Goal: Transaction & Acquisition: Purchase product/service

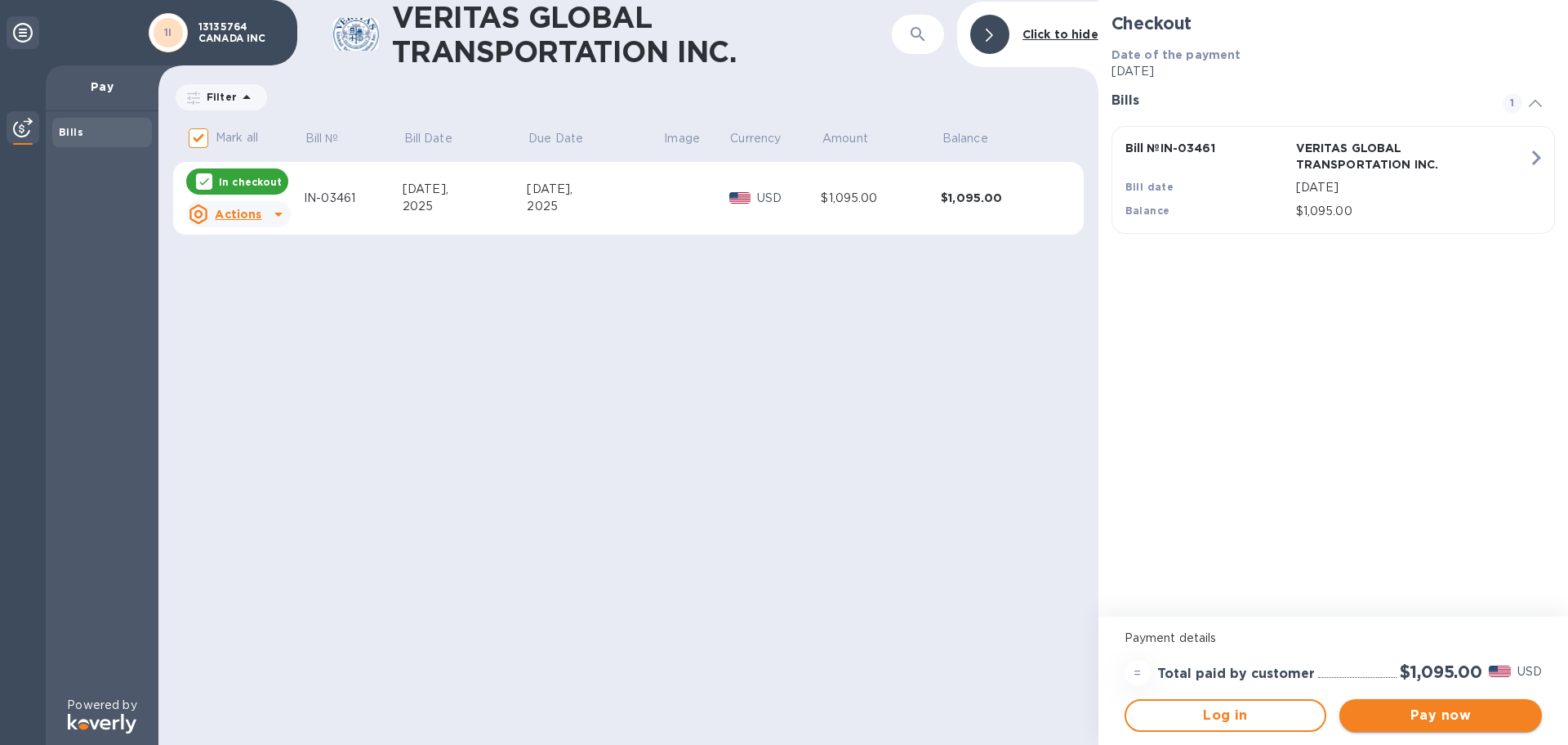
click at [1416, 709] on span "Pay now" at bounding box center [1440, 715] width 176 height 19
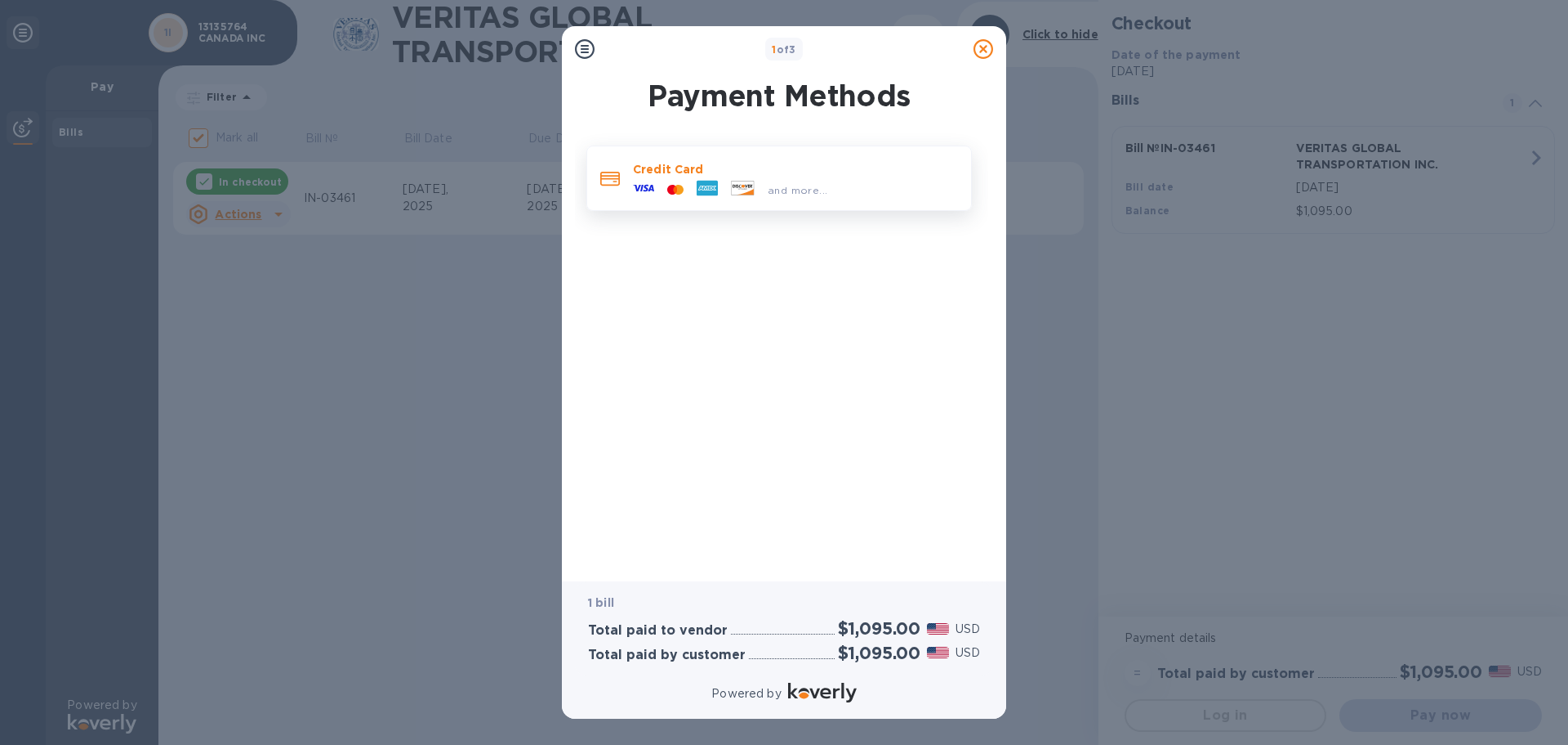
click at [809, 181] on div "and more..." at bounding box center [797, 190] width 73 height 18
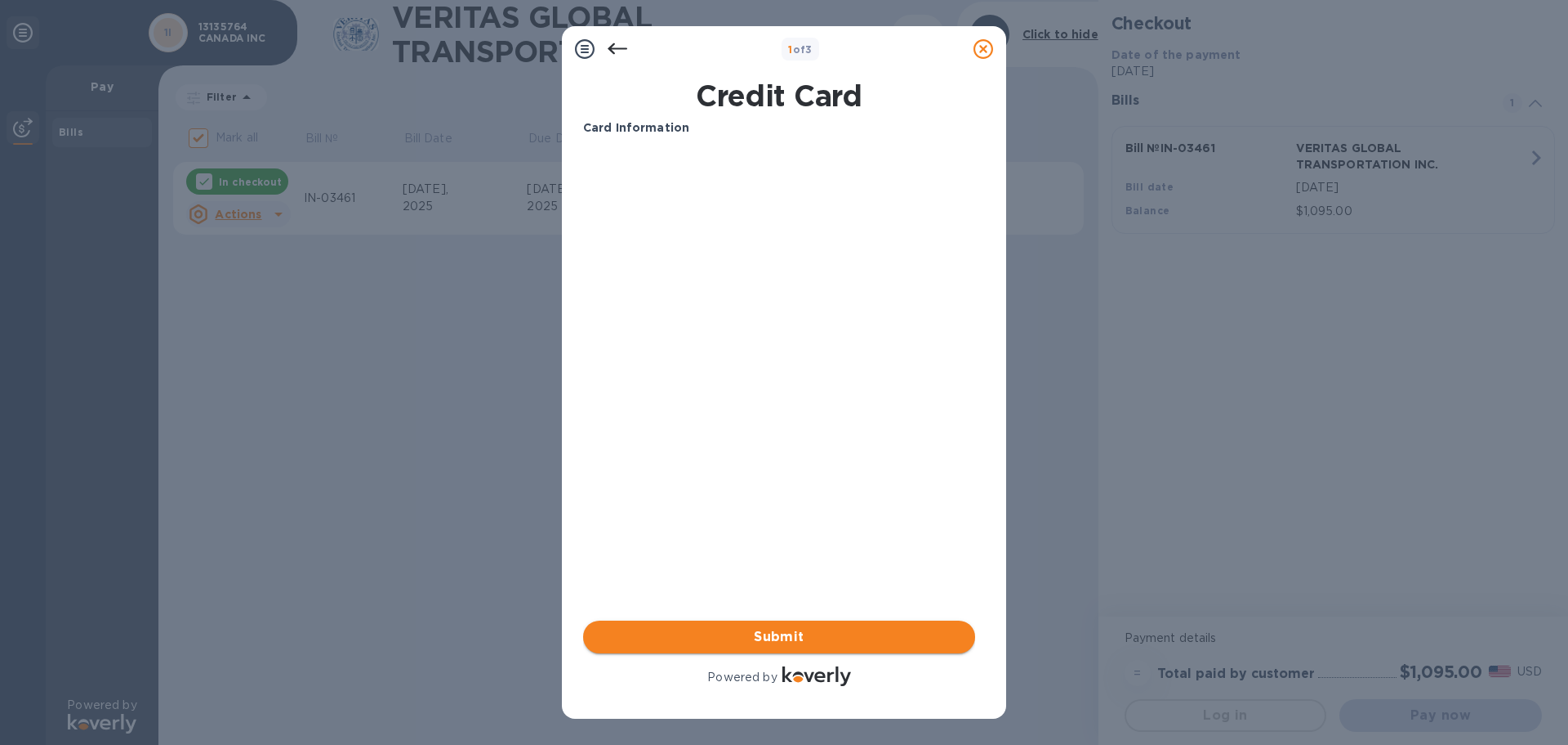
click at [902, 639] on span "Submit" at bounding box center [780, 637] width 366 height 19
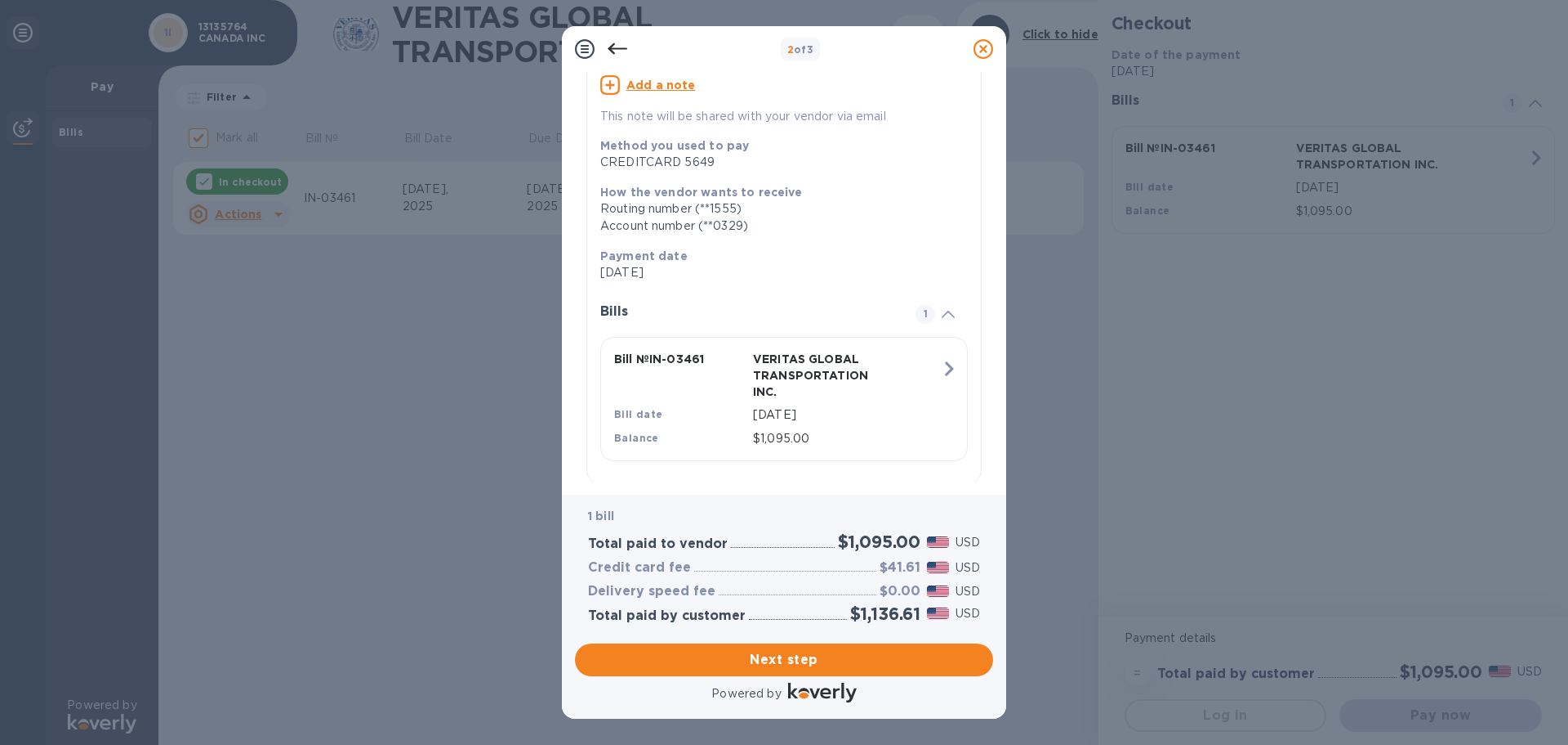
scroll to position [180, 0]
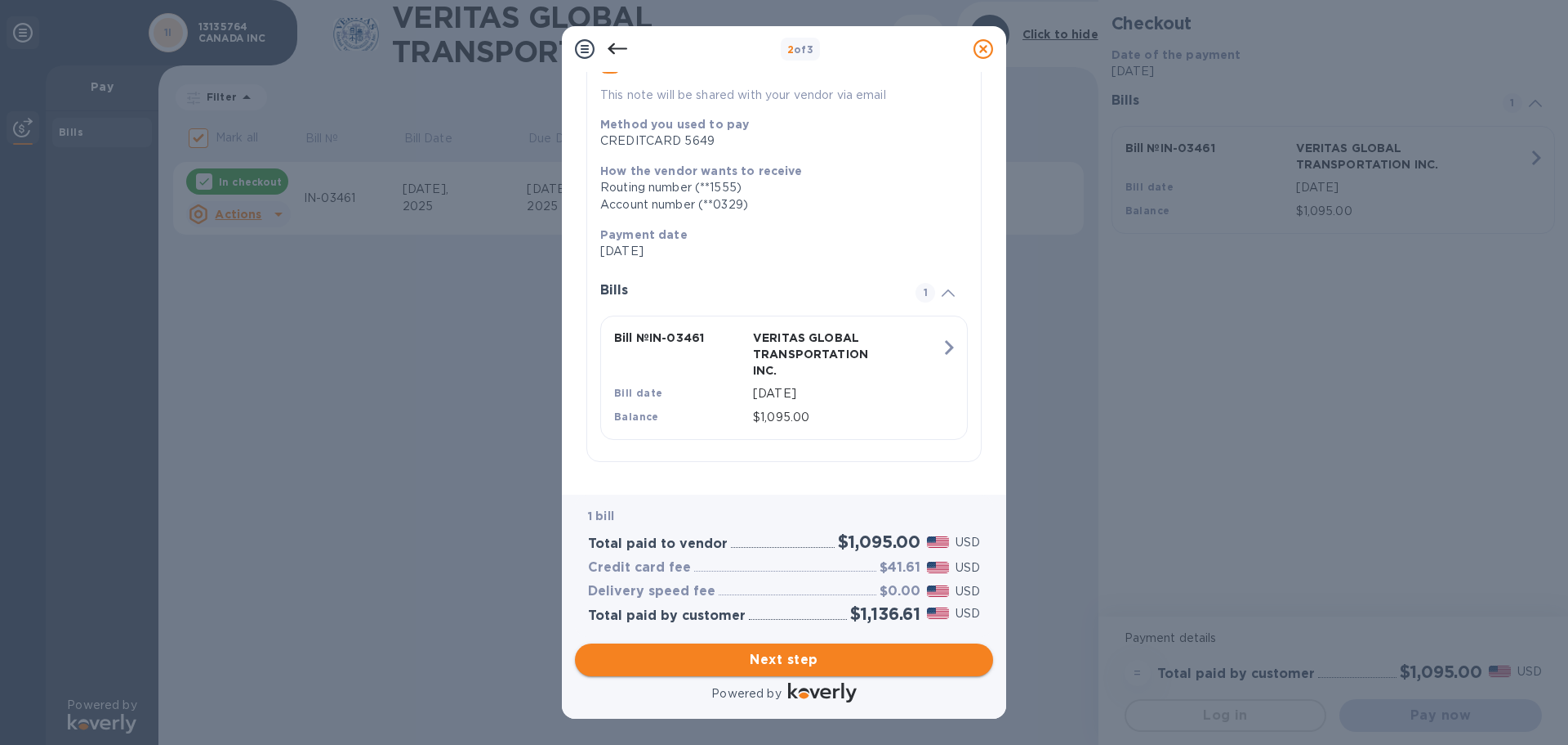
click at [854, 661] on span "Next step" at bounding box center [784, 659] width 392 height 19
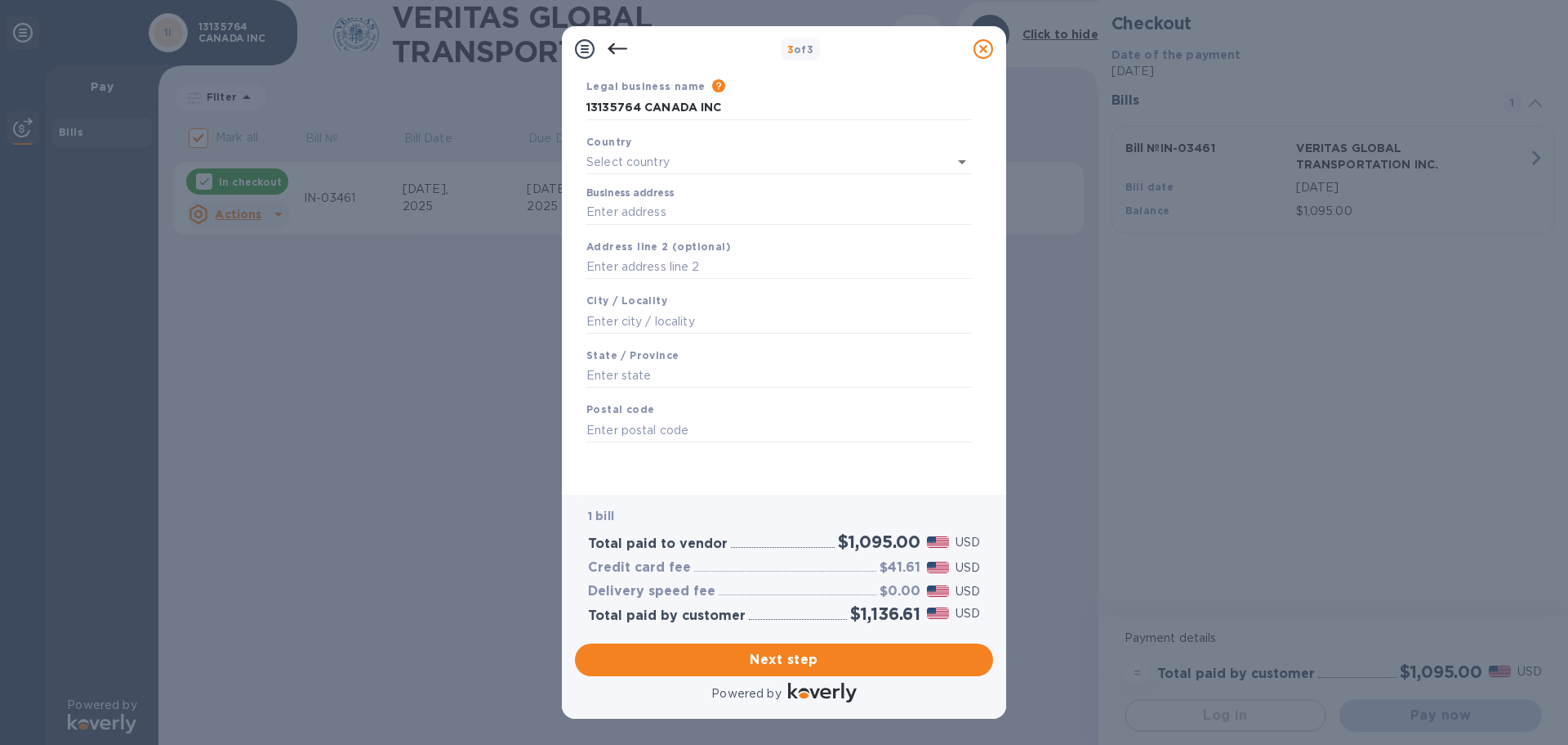
scroll to position [0, 0]
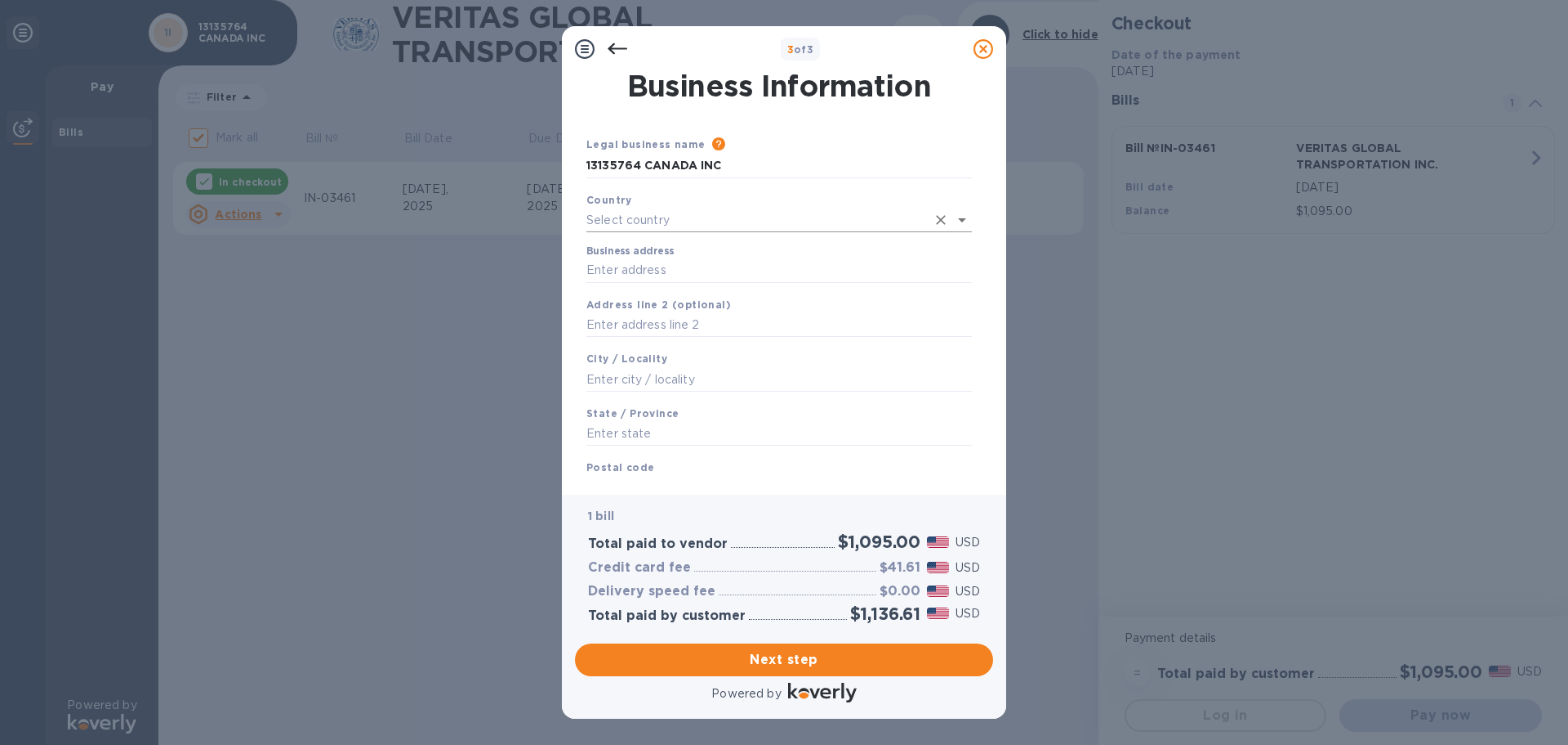
click at [761, 219] on input "text" at bounding box center [756, 220] width 340 height 23
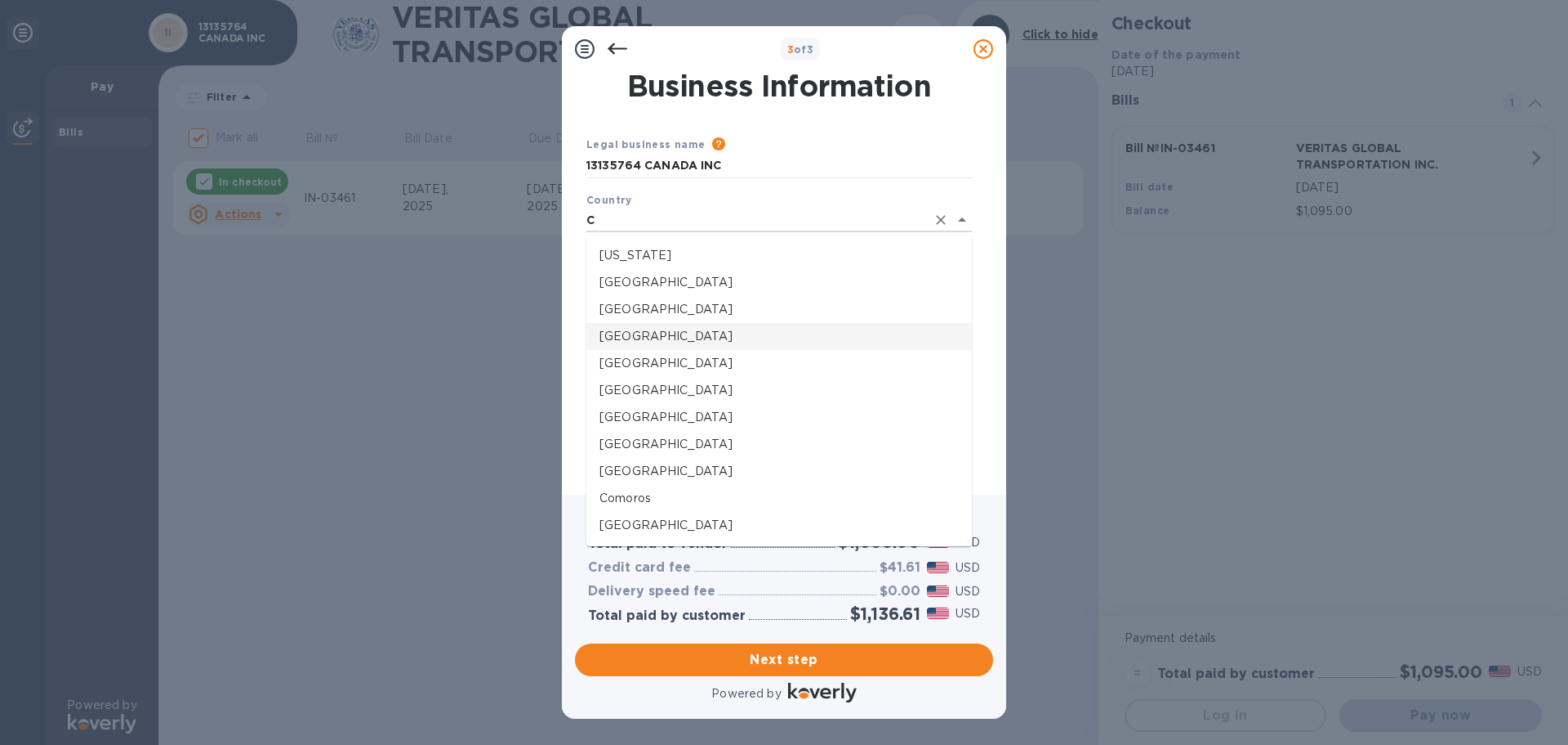
click at [647, 335] on p "[GEOGRAPHIC_DATA]" at bounding box center [779, 337] width 359 height 18
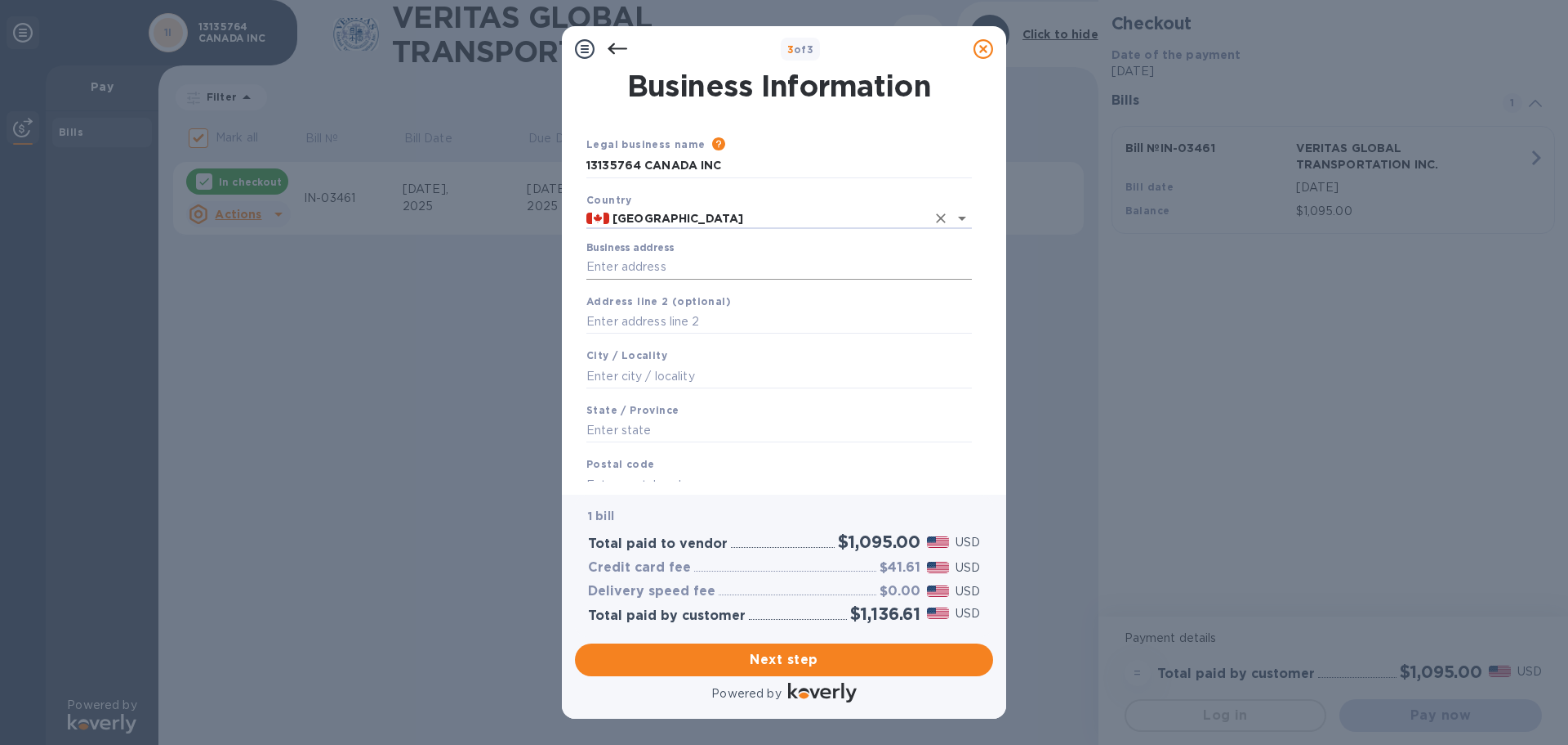
type input "[GEOGRAPHIC_DATA]"
click at [684, 267] on input "Business address" at bounding box center [780, 267] width 385 height 24
type input "16766 Route Transcanadienne"
type input "[PERSON_NAME]"
type input "QC"
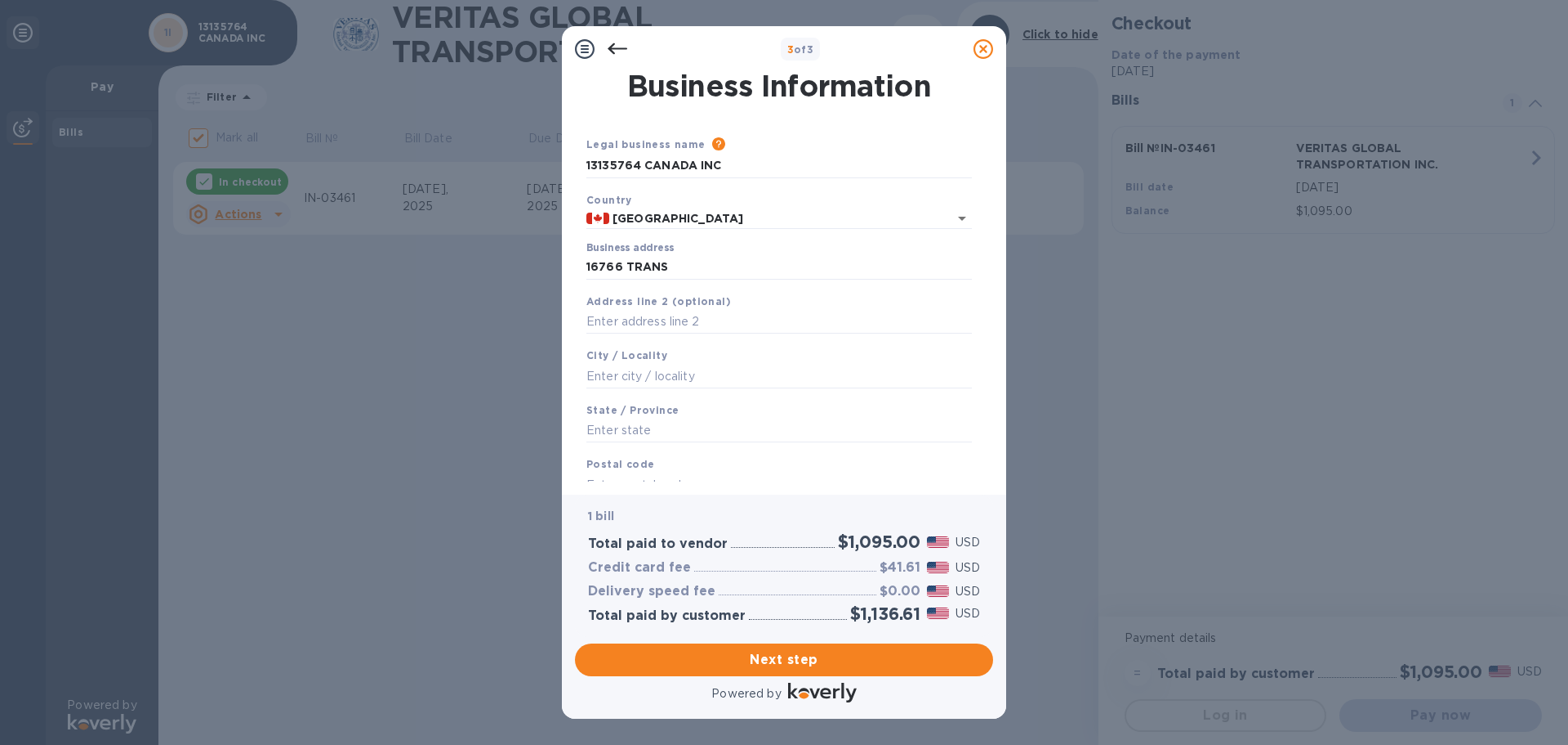
type input "H9H 4M7"
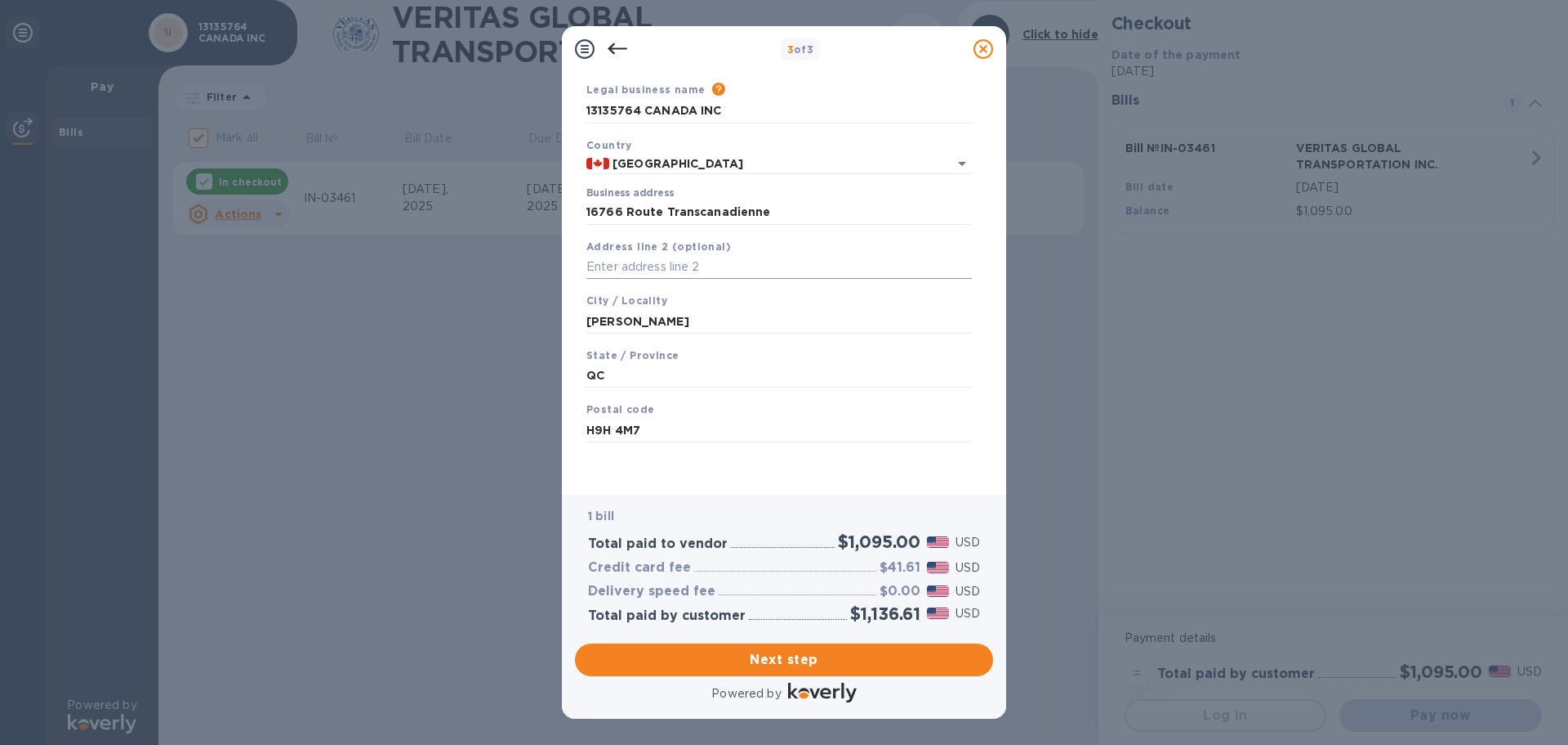
click at [777, 276] on input "text" at bounding box center [780, 267] width 385 height 24
type input "SUITE 403"
click at [775, 659] on span "Next step" at bounding box center [784, 659] width 392 height 19
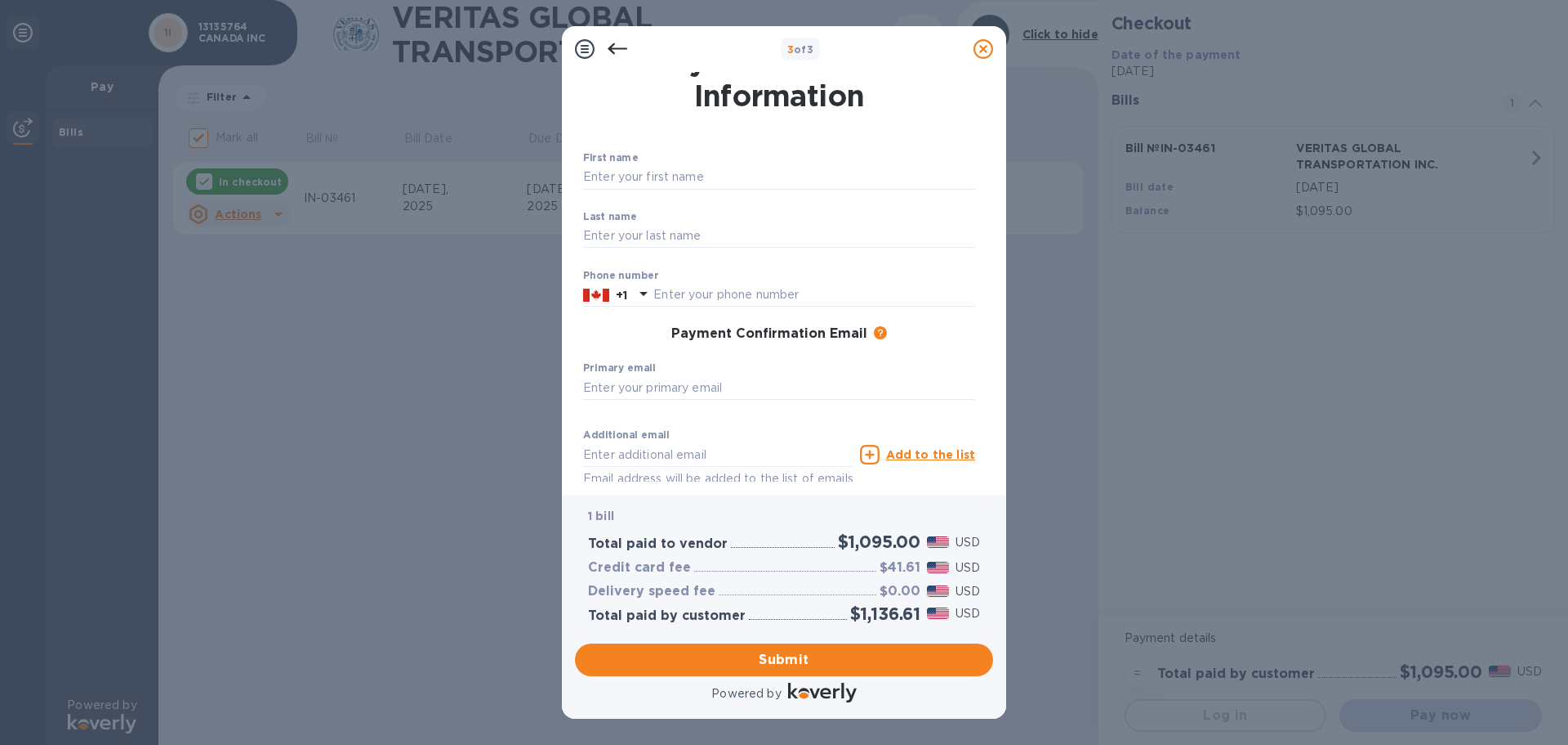
scroll to position [0, 0]
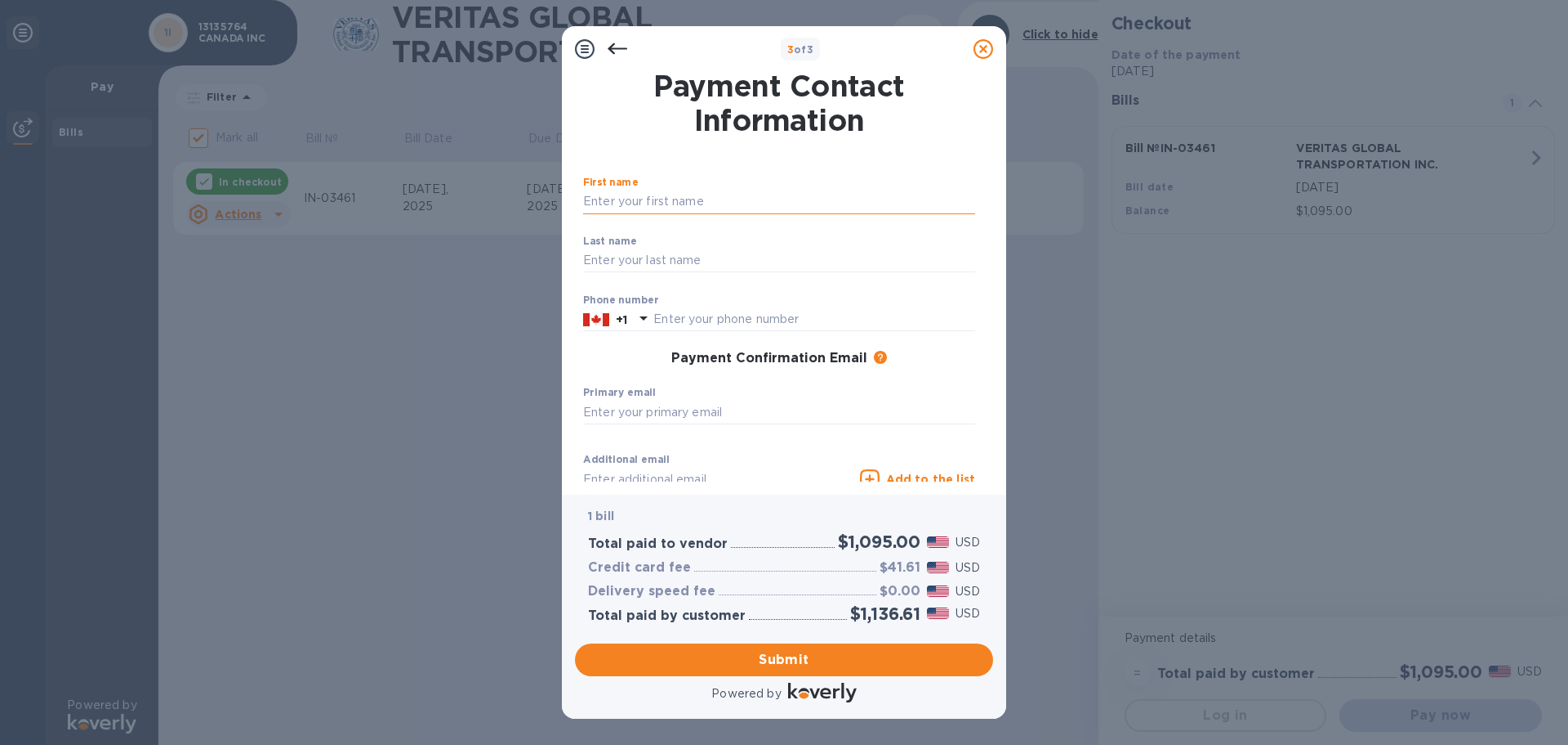
click at [814, 193] on input "text" at bounding box center [779, 202] width 392 height 24
type input "[PERSON_NAME]"
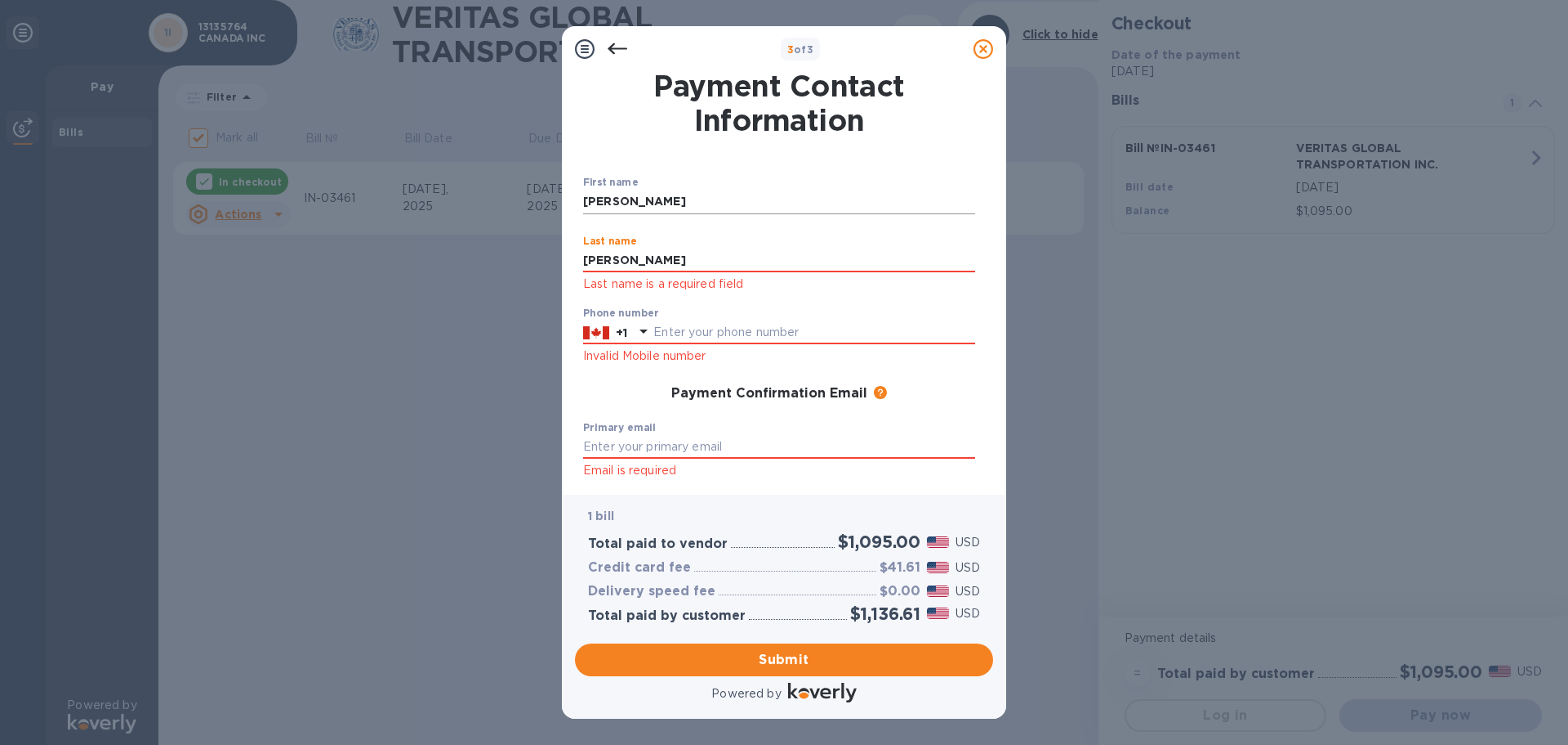
type input "[PERSON_NAME]"
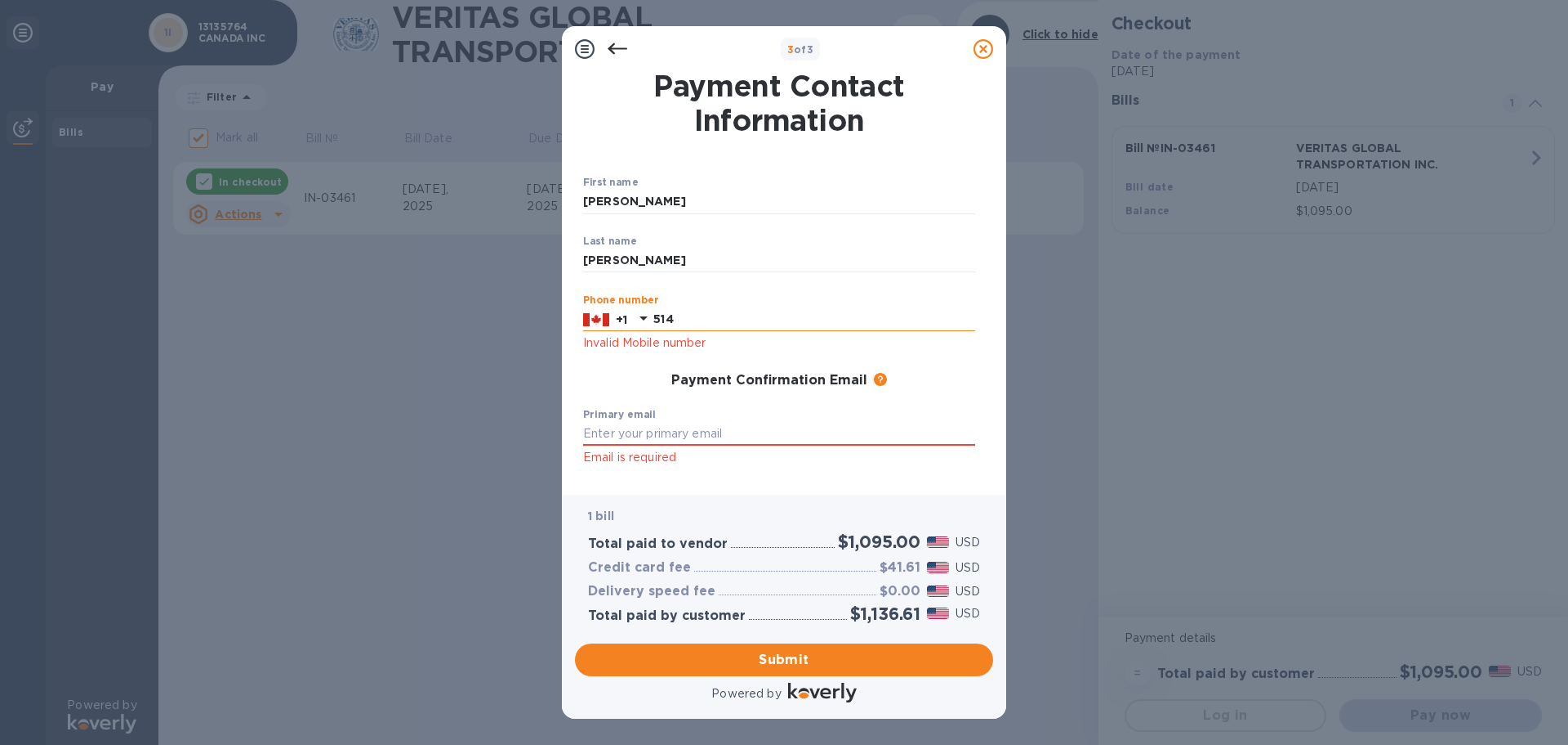
type input "5145092119"
type input "[EMAIL_ADDRESS][DOMAIN_NAME]"
click at [753, 472] on div "Primary email [EMAIL_ADDRESS][DOMAIN_NAME] Email is required" at bounding box center [779, 438] width 405 height 72
click at [804, 659] on span "Submit" at bounding box center [784, 659] width 392 height 19
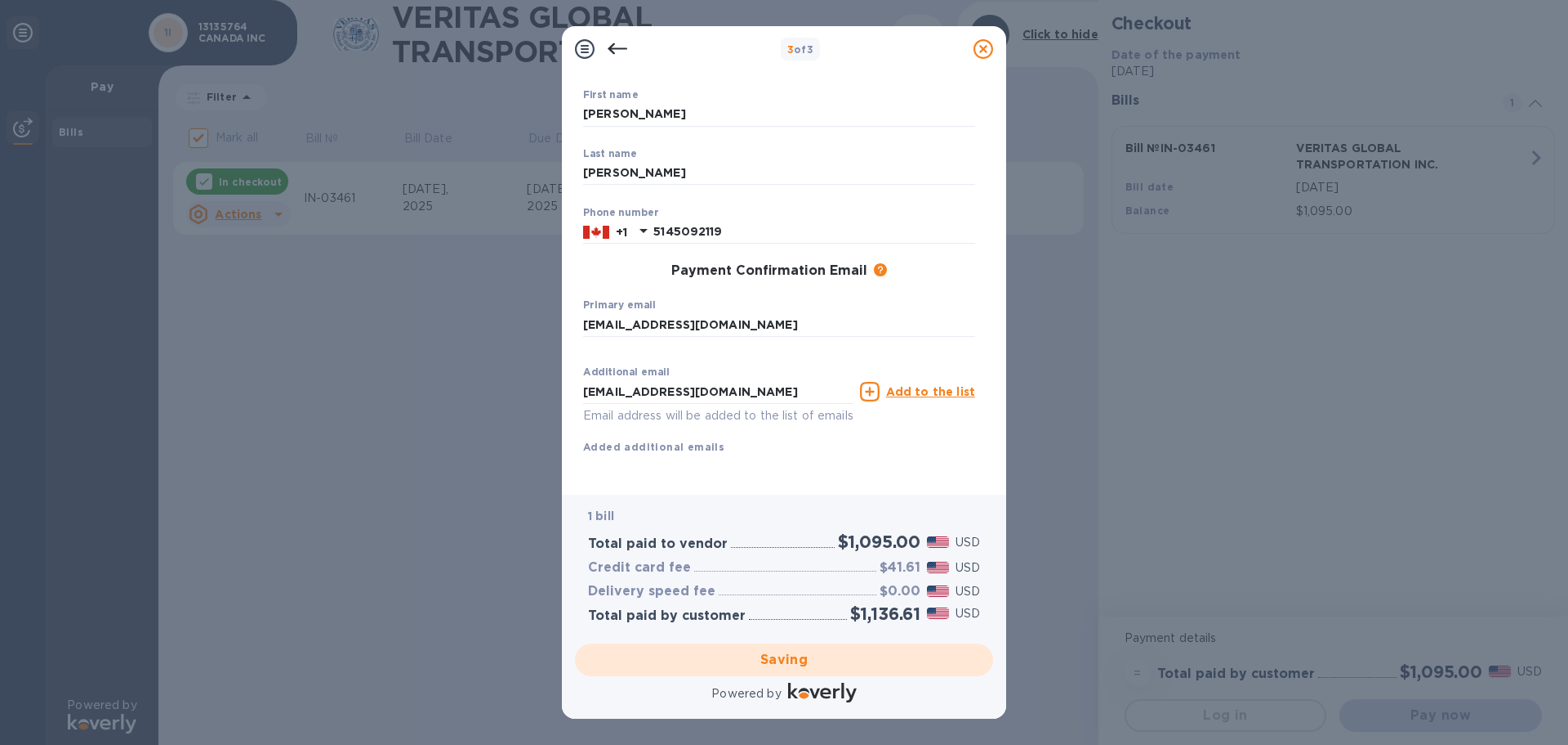
scroll to position [106, 0]
checkbox input "false"
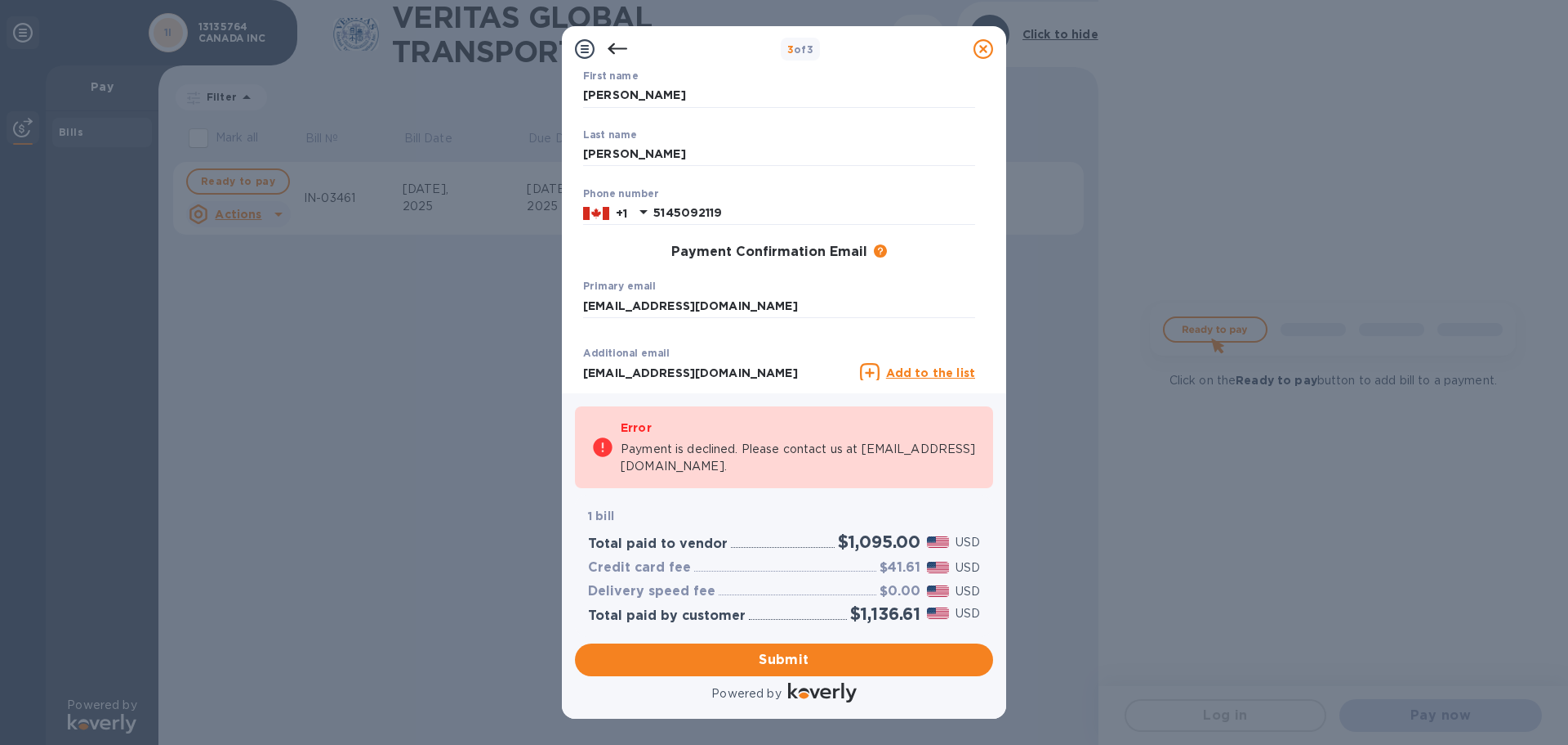
click at [618, 54] on icon at bounding box center [617, 49] width 19 height 19
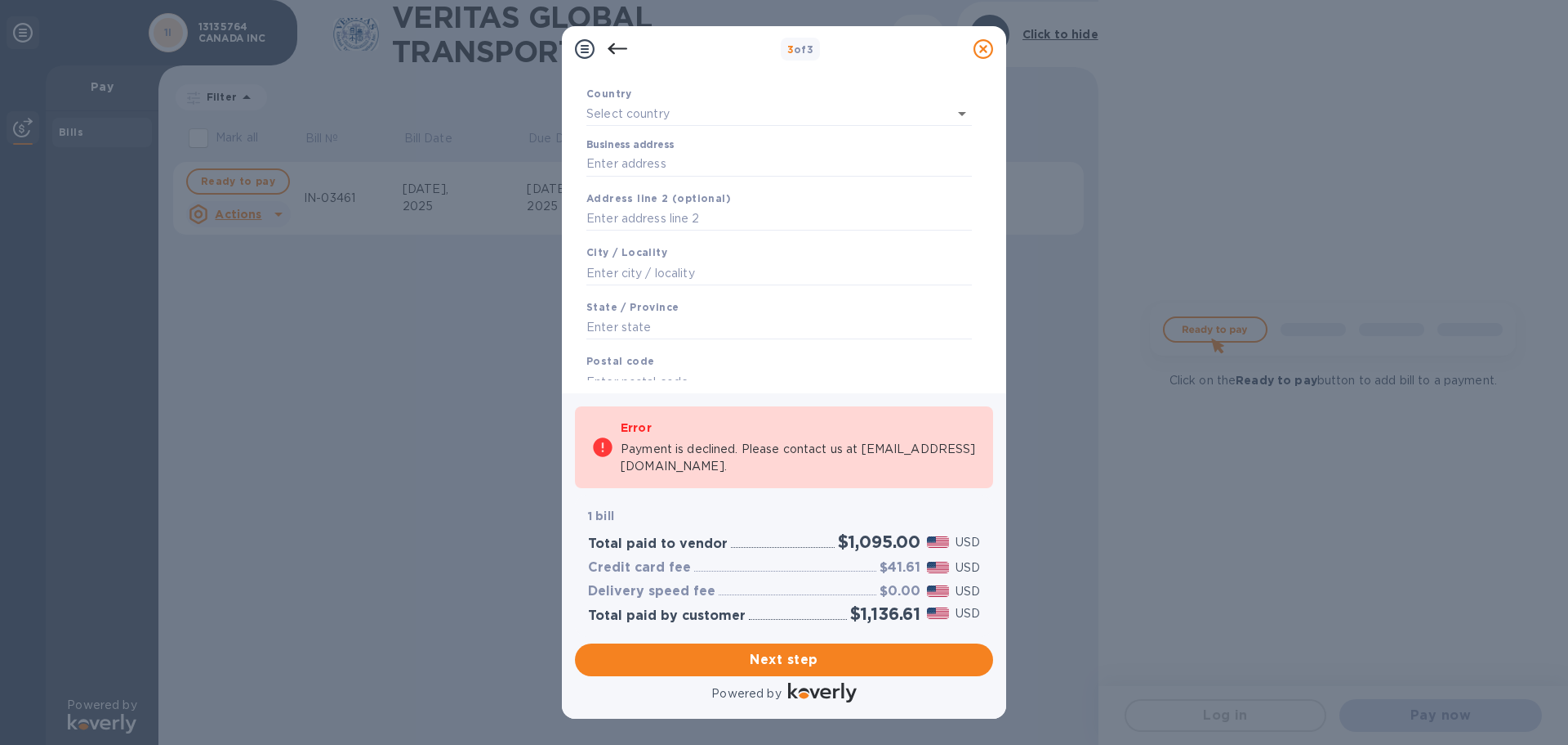
click at [627, 52] on icon at bounding box center [617, 49] width 19 height 19
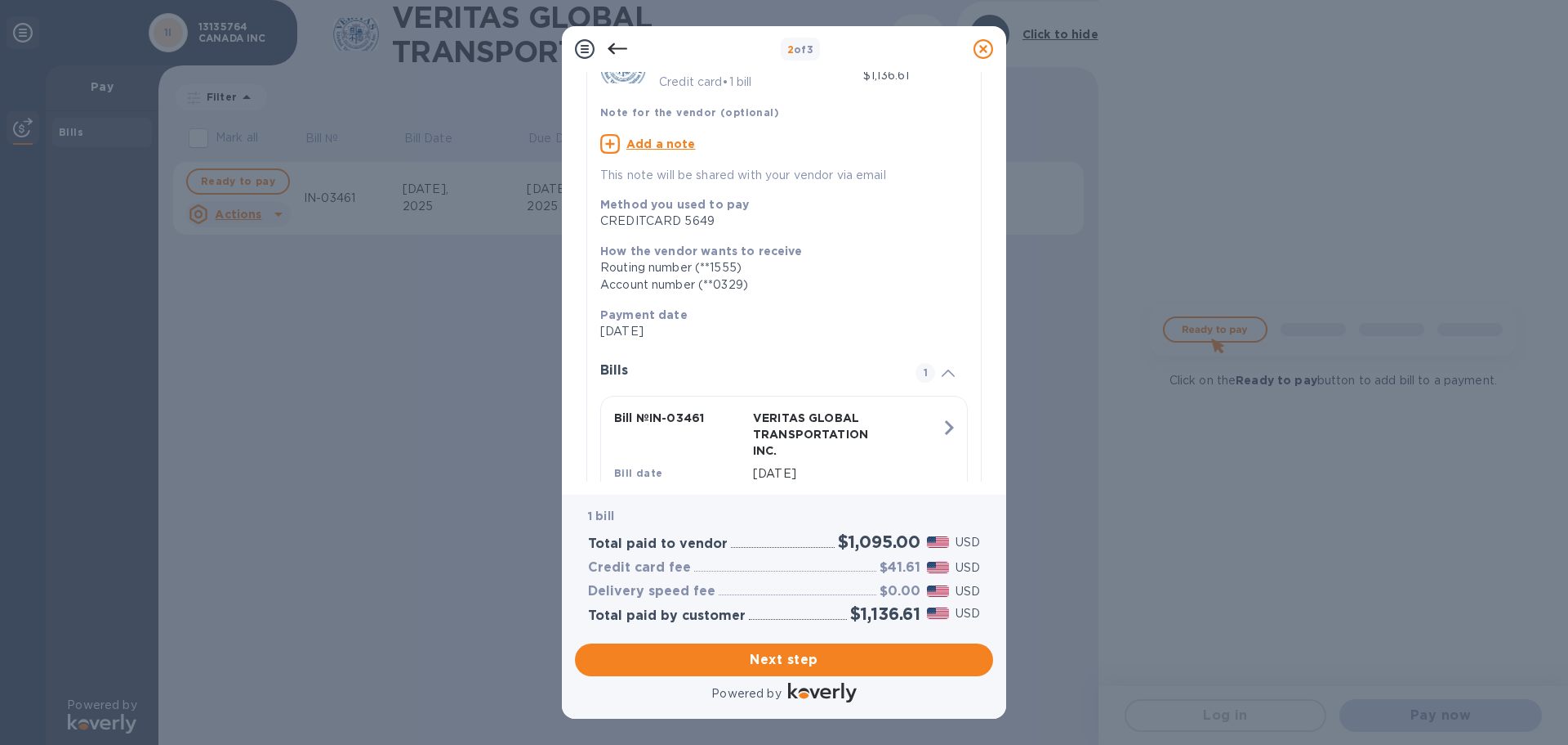
scroll to position [0, 0]
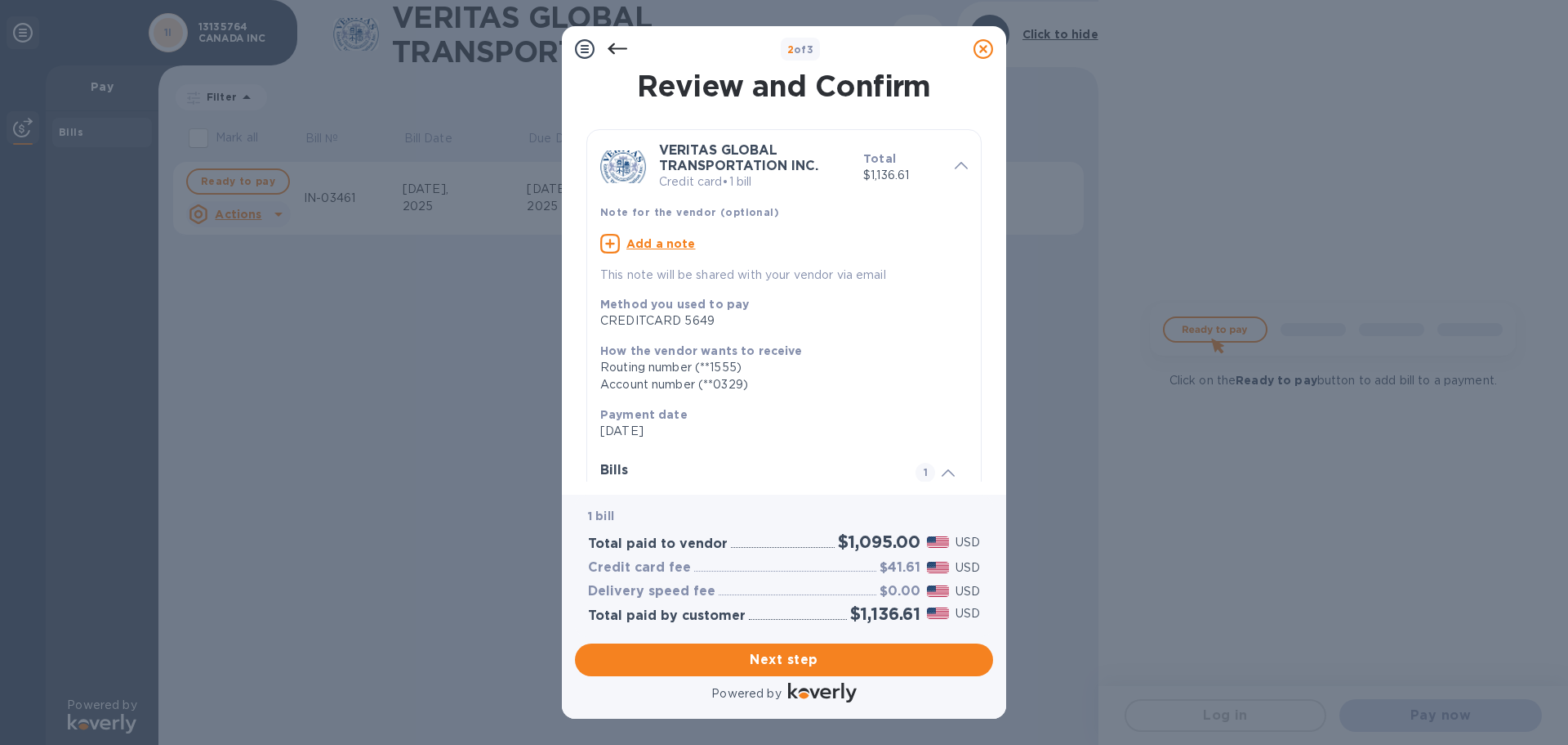
click at [620, 56] on icon at bounding box center [617, 49] width 19 height 19
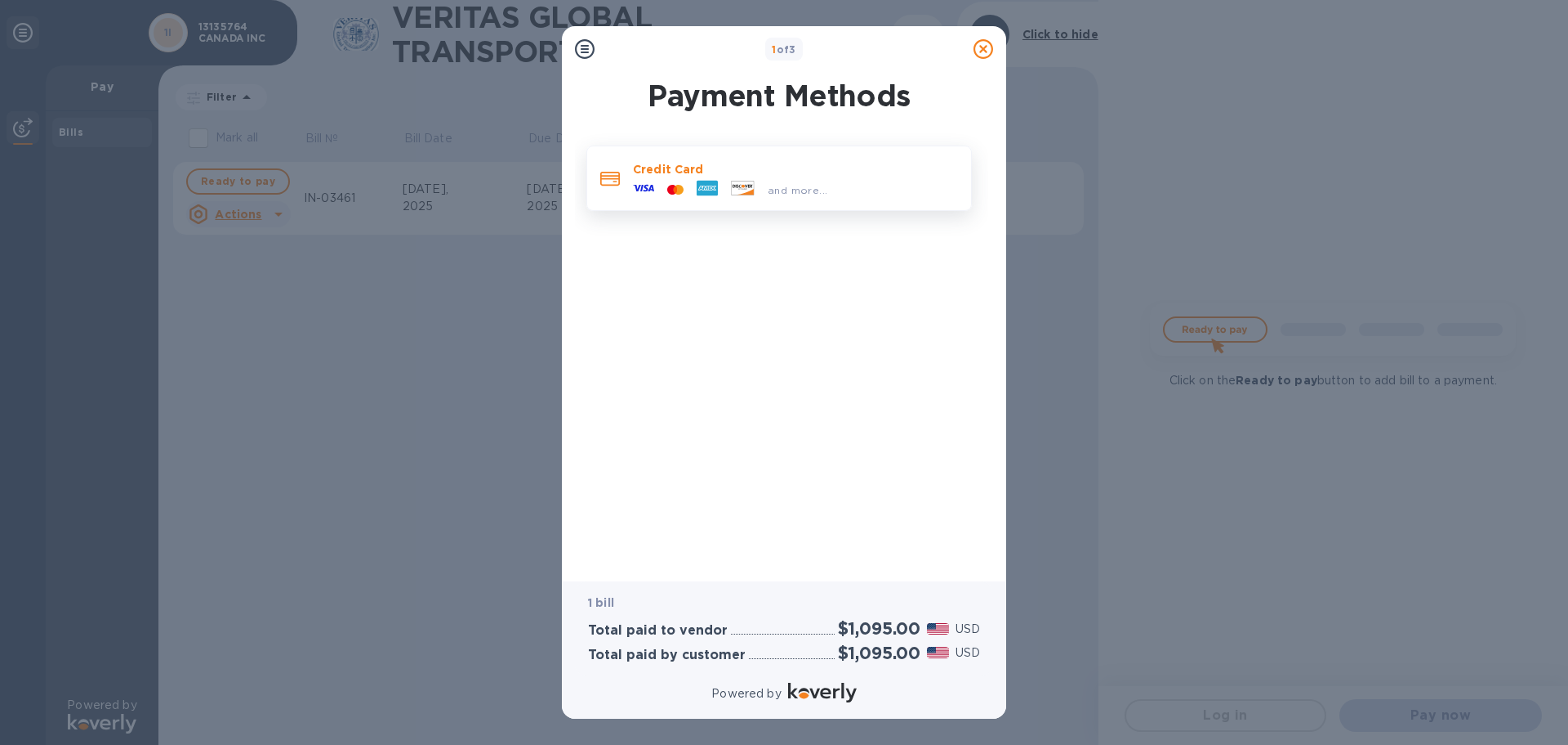
click at [836, 188] on div "and more..." at bounding box center [795, 186] width 325 height 18
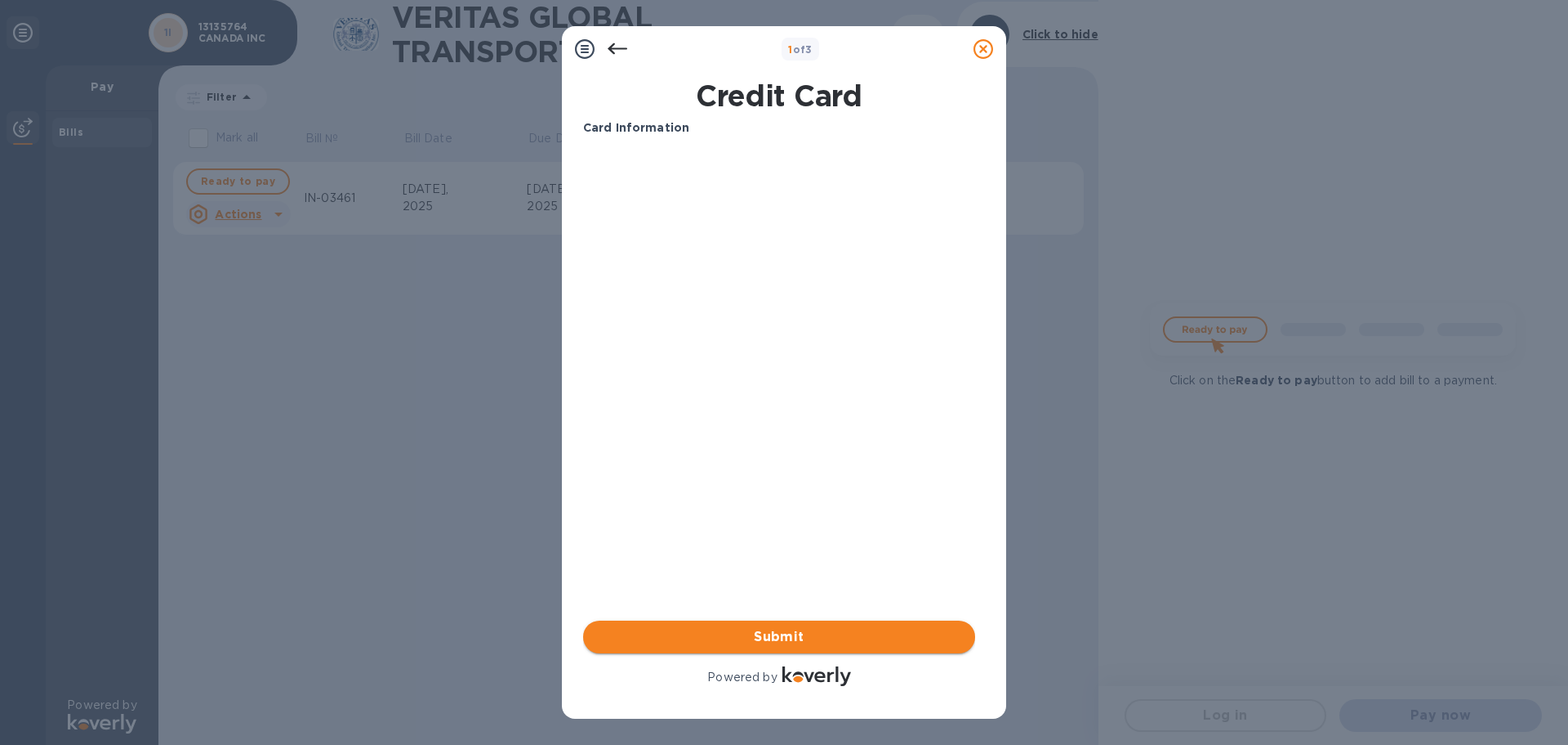
click at [856, 625] on button "Submit" at bounding box center [779, 637] width 392 height 33
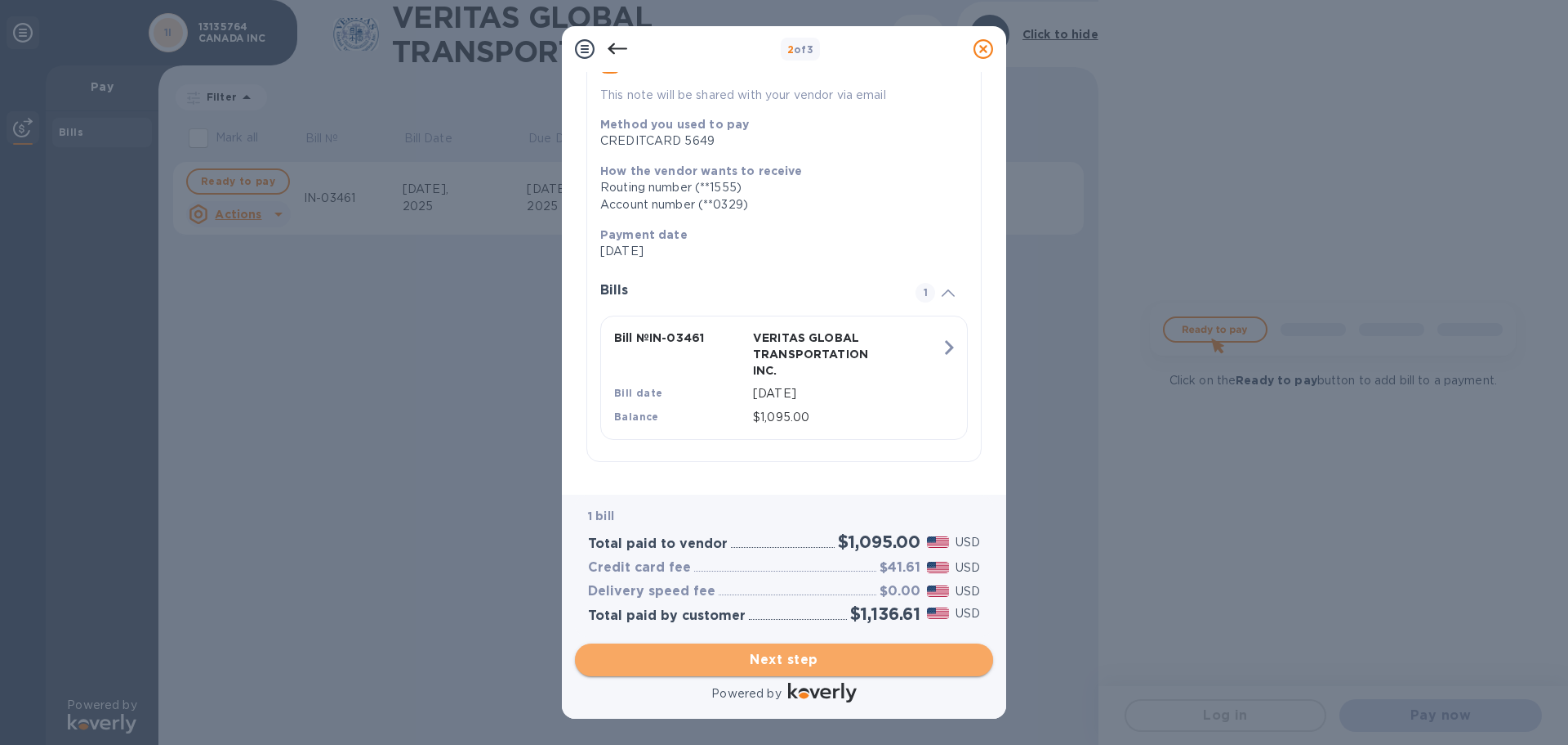
click at [784, 660] on span "Next step" at bounding box center [784, 659] width 392 height 19
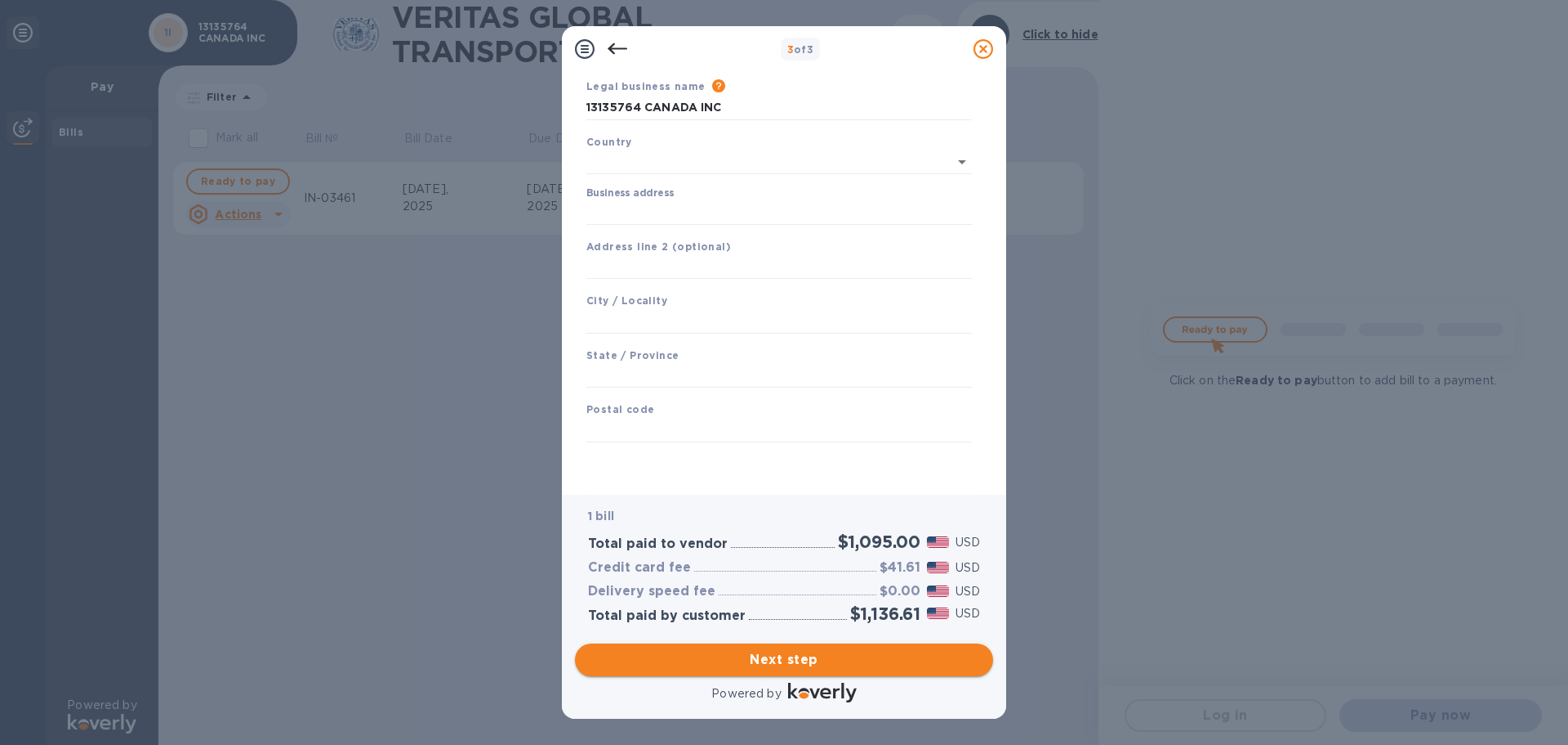
scroll to position [58, 0]
click at [826, 163] on input "text" at bounding box center [756, 162] width 340 height 23
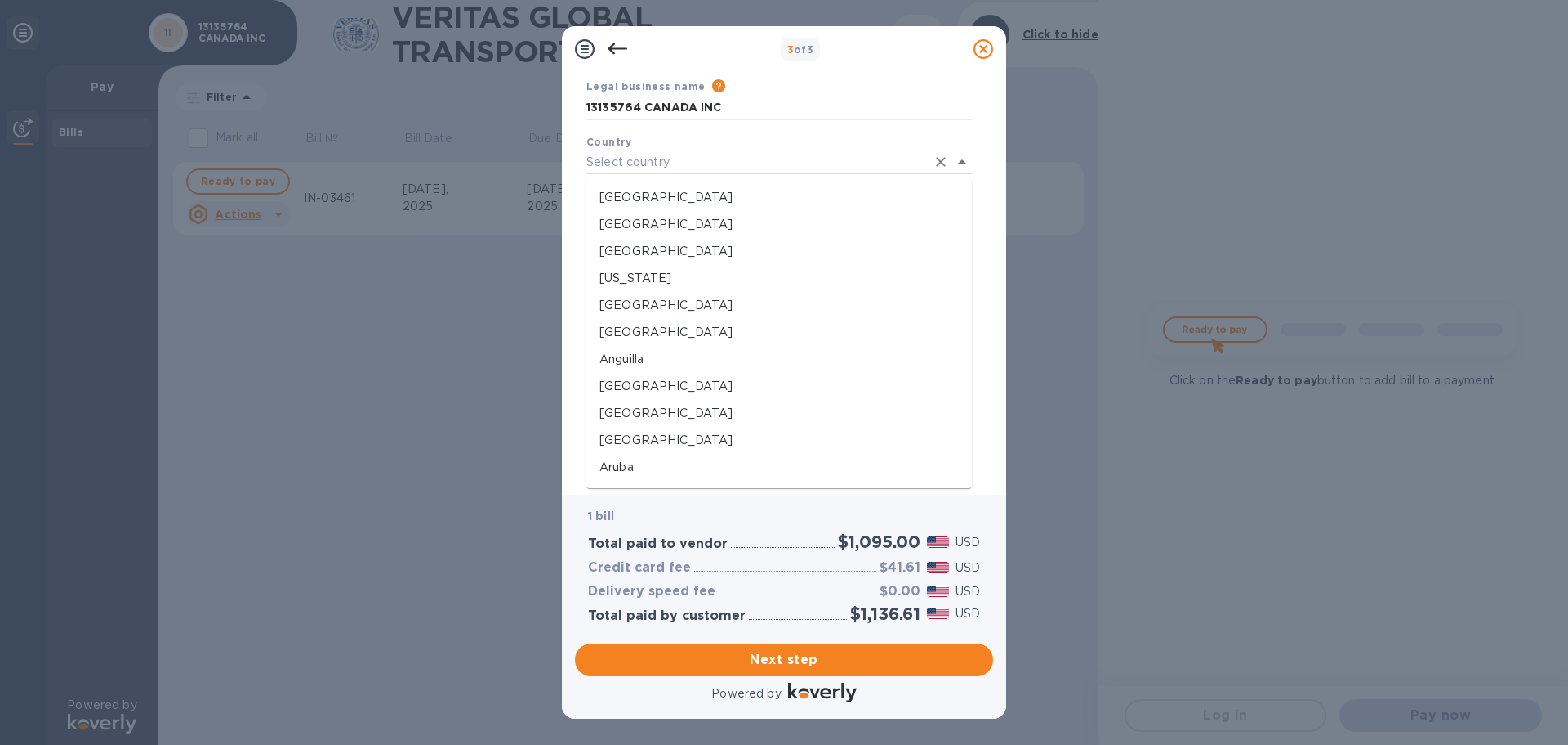
type input "[GEOGRAPHIC_DATA]"
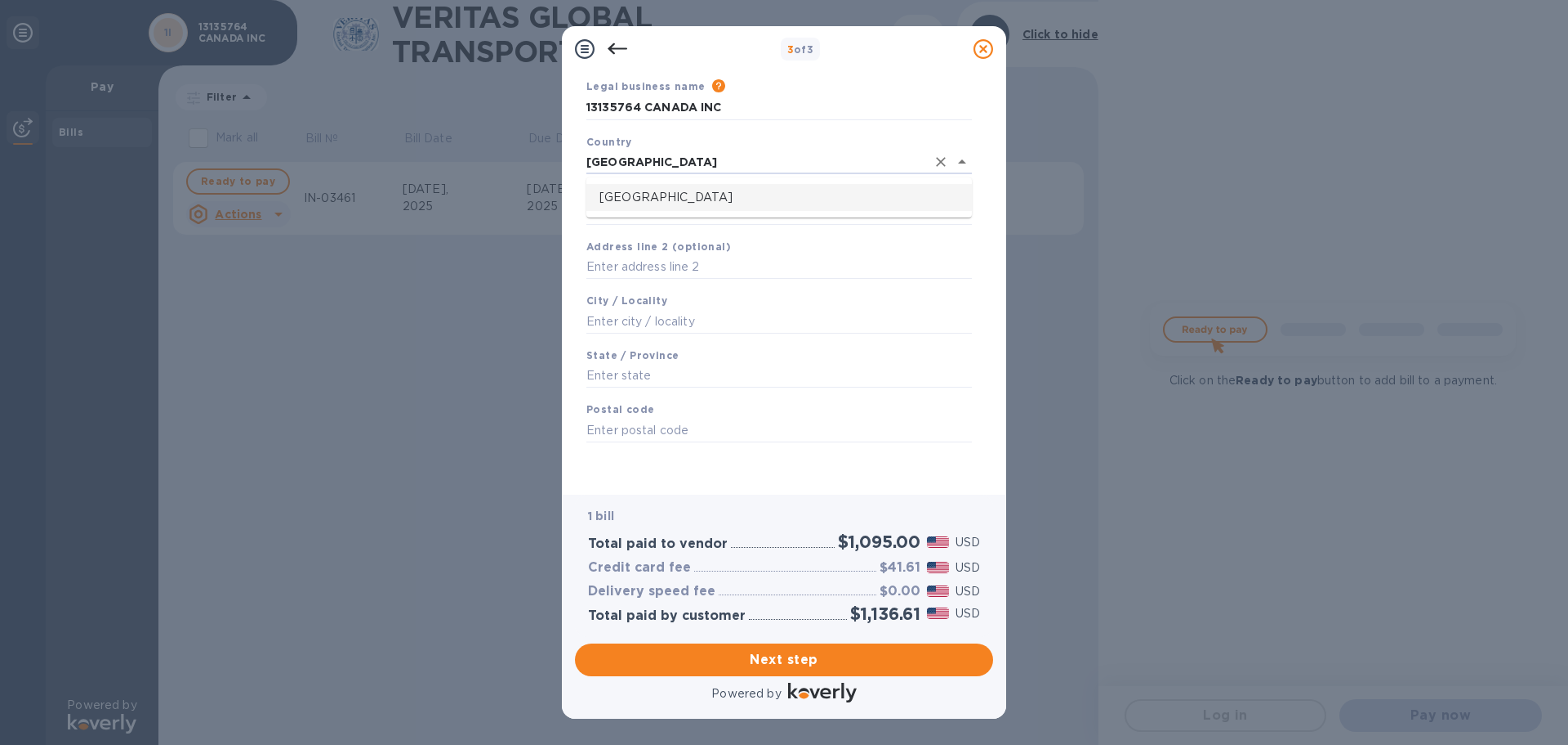
click at [684, 201] on p "[GEOGRAPHIC_DATA]" at bounding box center [779, 198] width 359 height 18
click at [715, 265] on input "text" at bounding box center [780, 267] width 385 height 24
click at [713, 212] on input "Business address" at bounding box center [780, 212] width 385 height 24
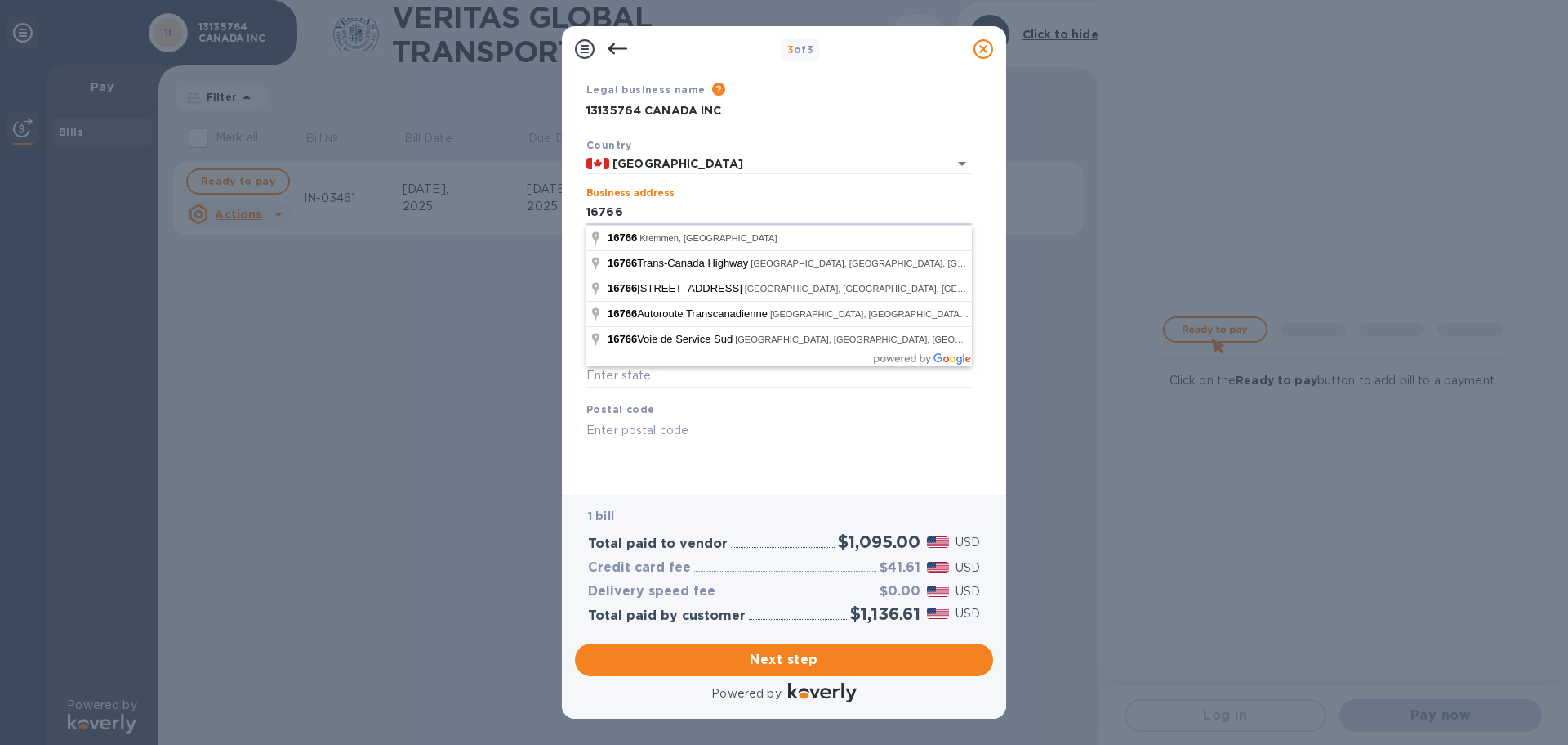
type input "16766"
type input "[GEOGRAPHIC_DATA]"
type input "BB Kremmen"
type input "Kremmen"
type input "BB"
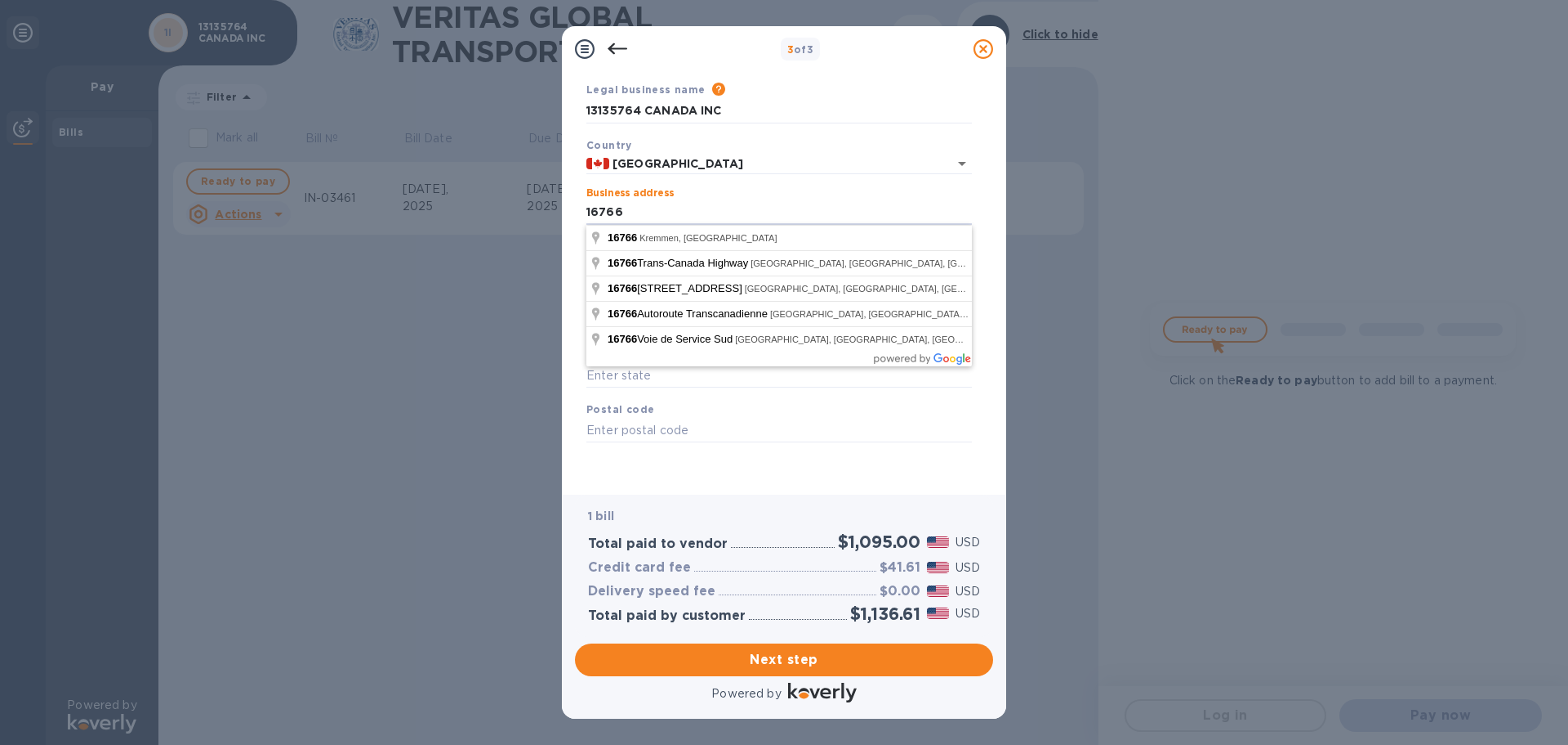
type input "16766"
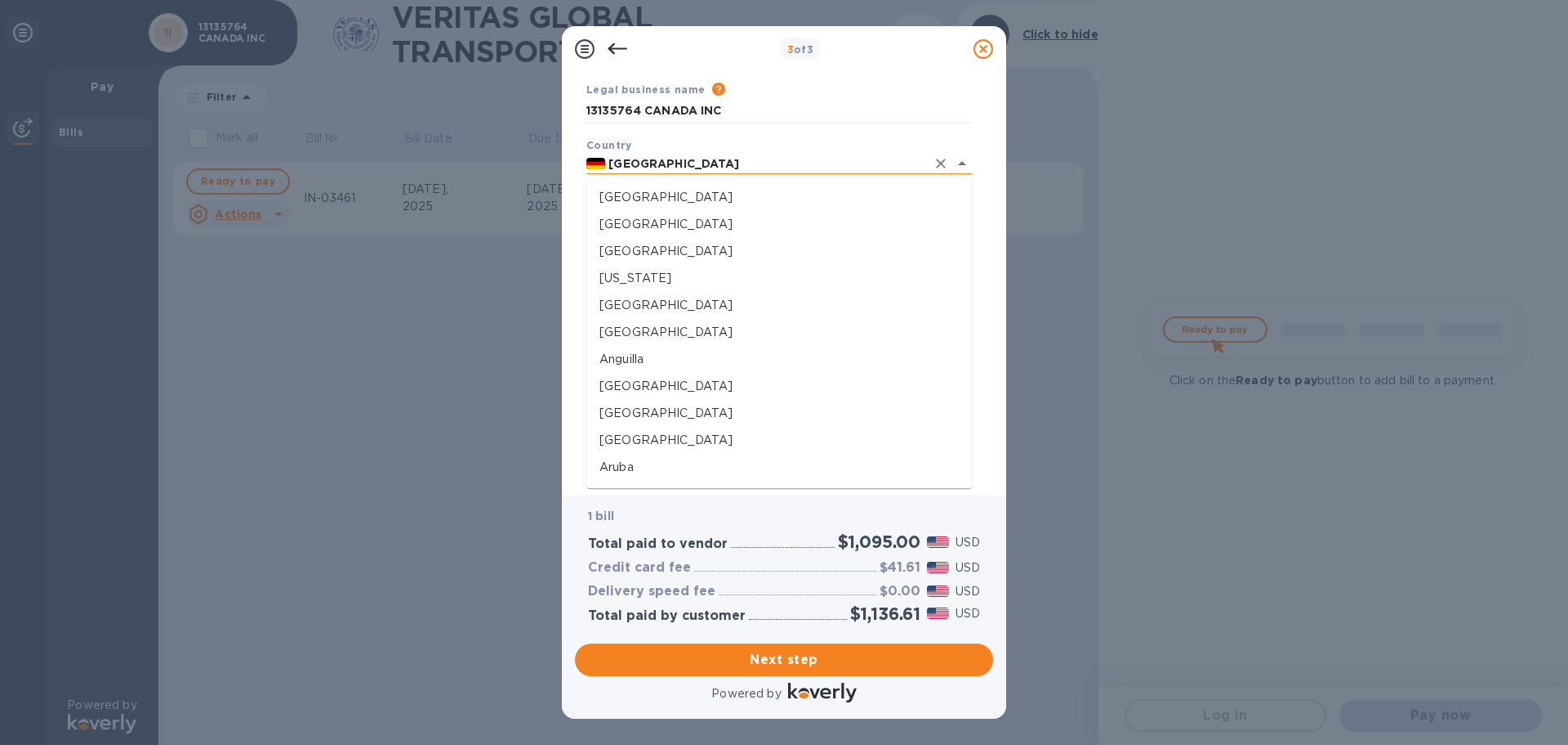
click at [739, 160] on input "[GEOGRAPHIC_DATA]" at bounding box center [766, 164] width 321 height 20
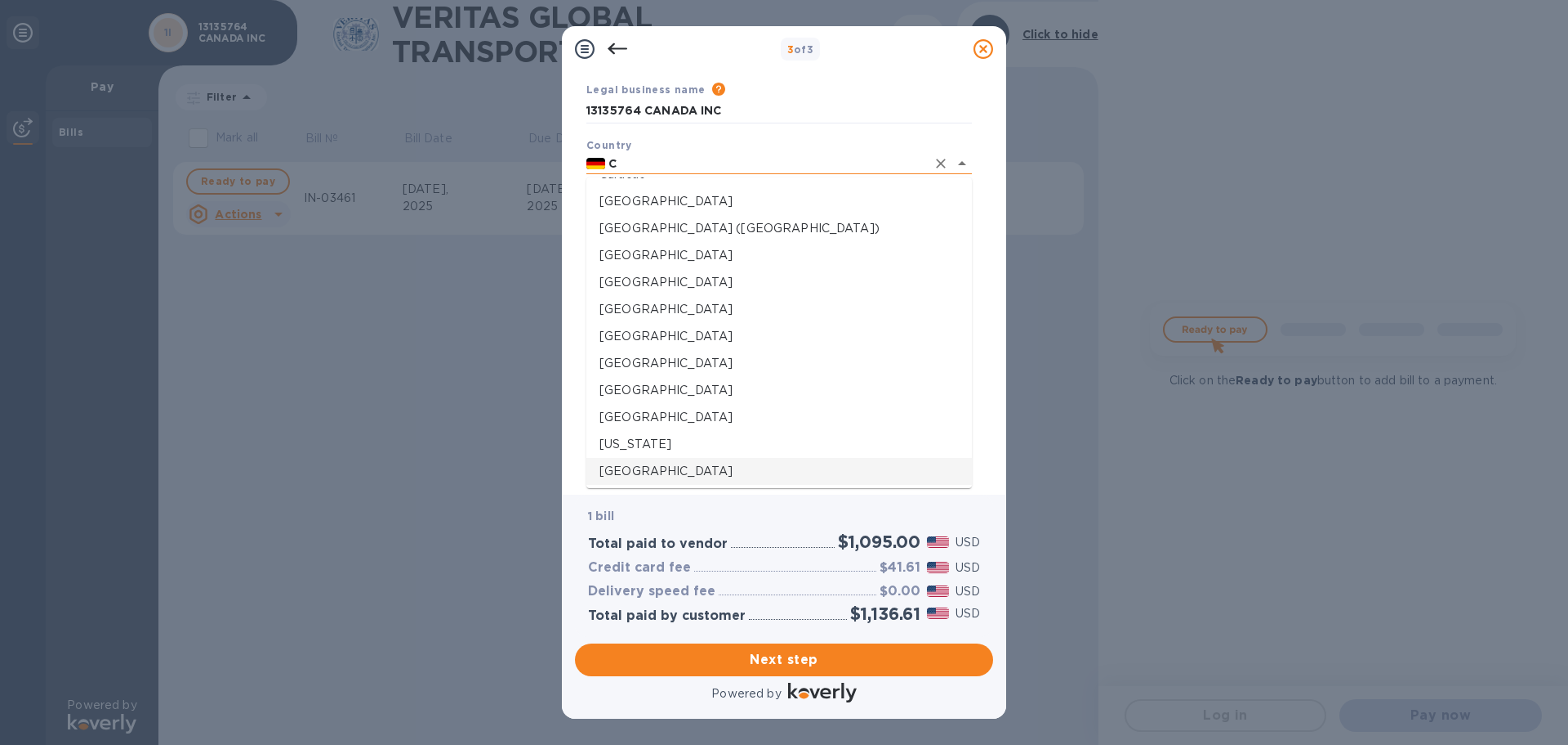
scroll to position [0, 0]
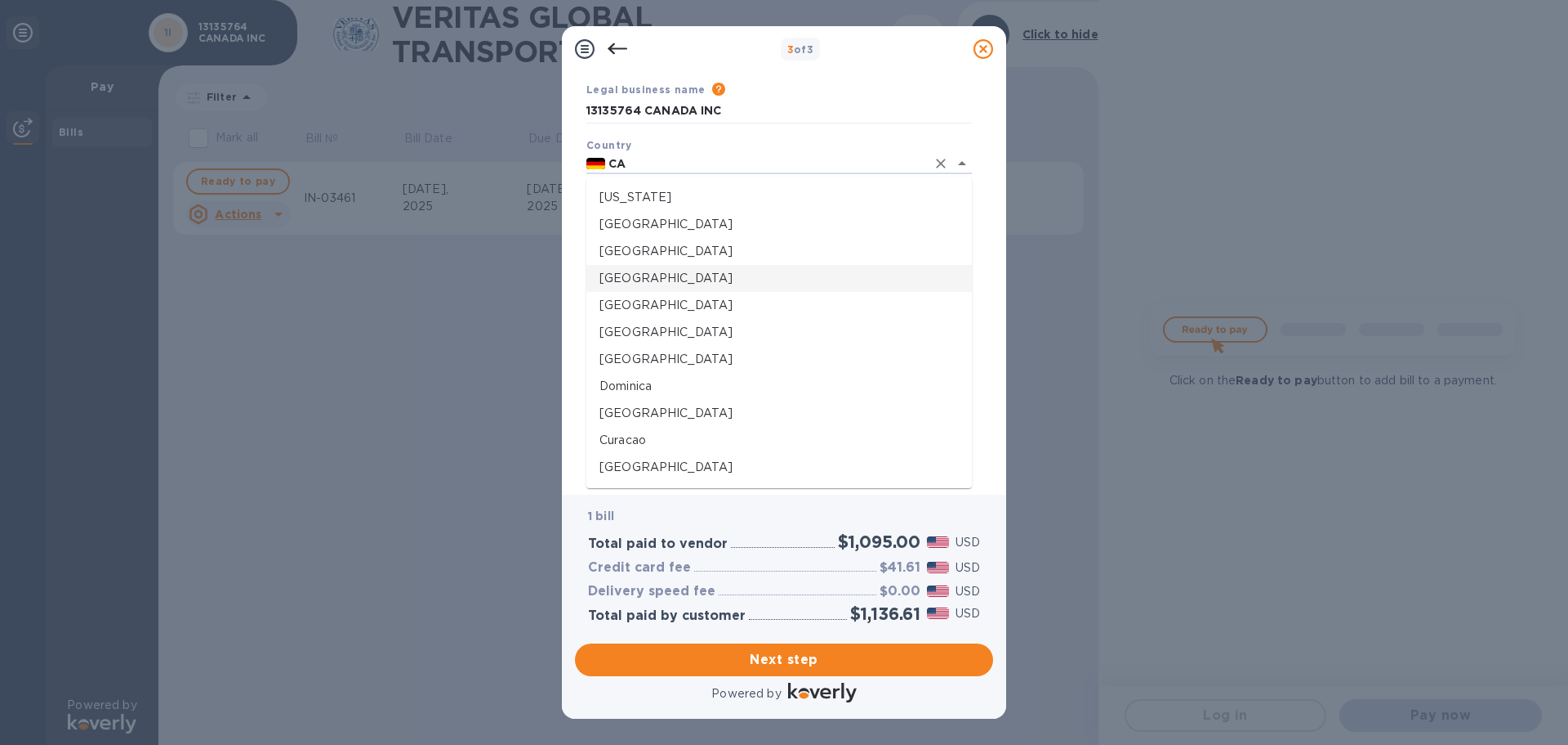
click at [640, 267] on li "[GEOGRAPHIC_DATA]" at bounding box center [780, 279] width 385 height 27
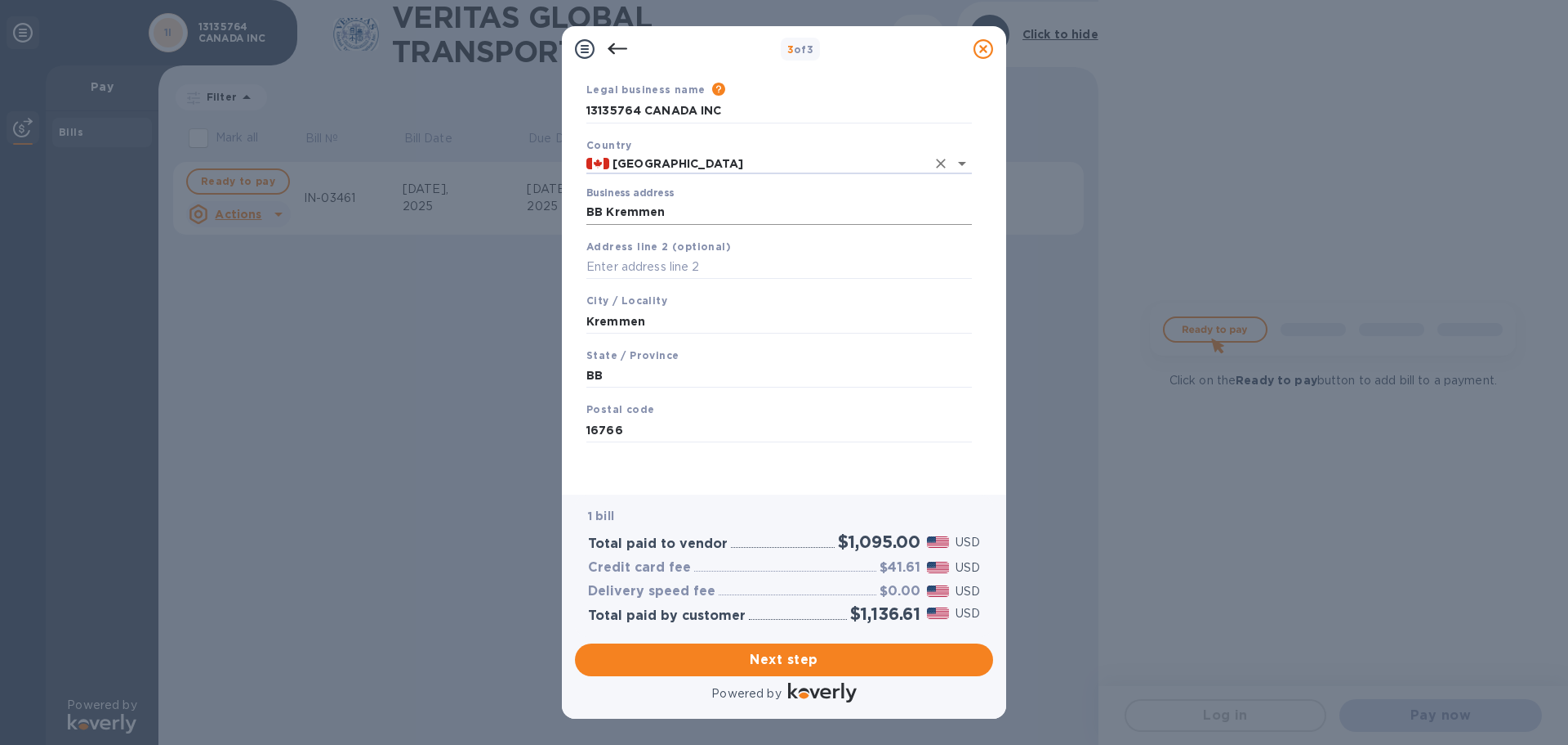
type input "[GEOGRAPHIC_DATA]"
click at [647, 218] on input "BB Kremmen" at bounding box center [780, 212] width 385 height 24
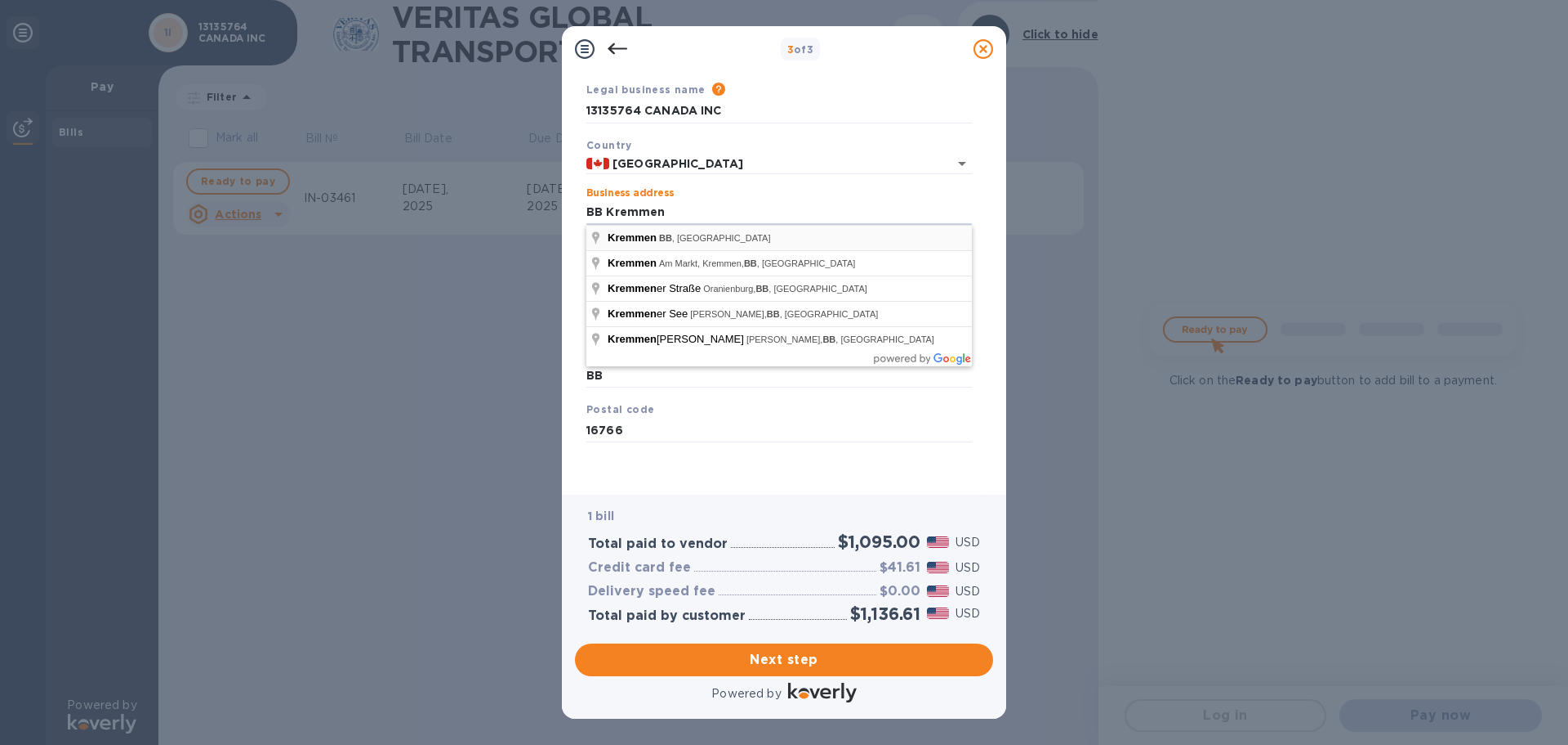
drag, startPoint x: 701, startPoint y: 217, endPoint x: 607, endPoint y: 226, distance: 94.4
click at [530, 211] on div "3 of 3 Business Information Legal business name Please provide the legal name t…" at bounding box center [784, 372] width 1568 height 745
type input "16766 Route Transcanadienne"
type input "[PERSON_NAME]"
type input "QC"
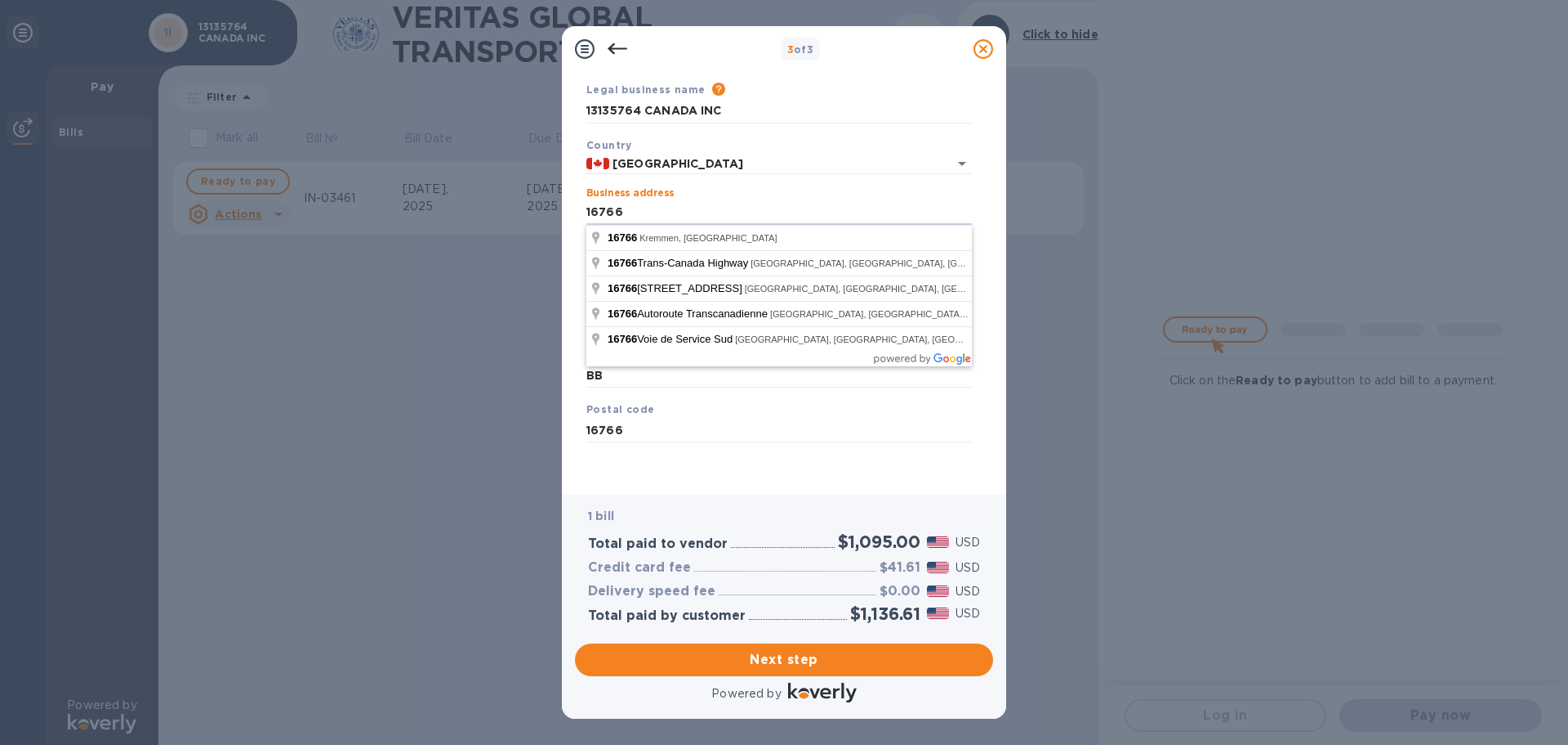
type input "H9H 4M7"
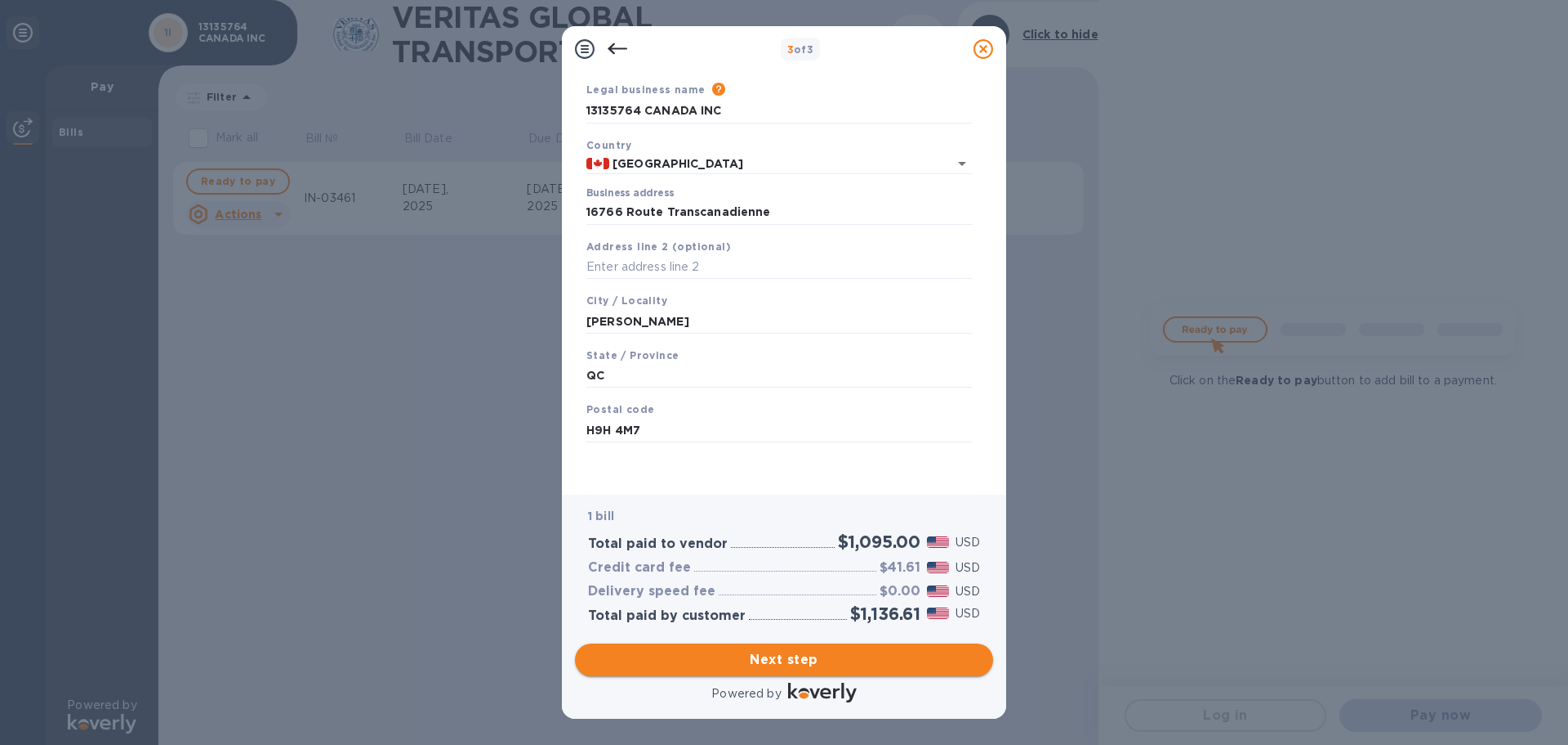
click at [897, 663] on span "Next step" at bounding box center [784, 659] width 392 height 19
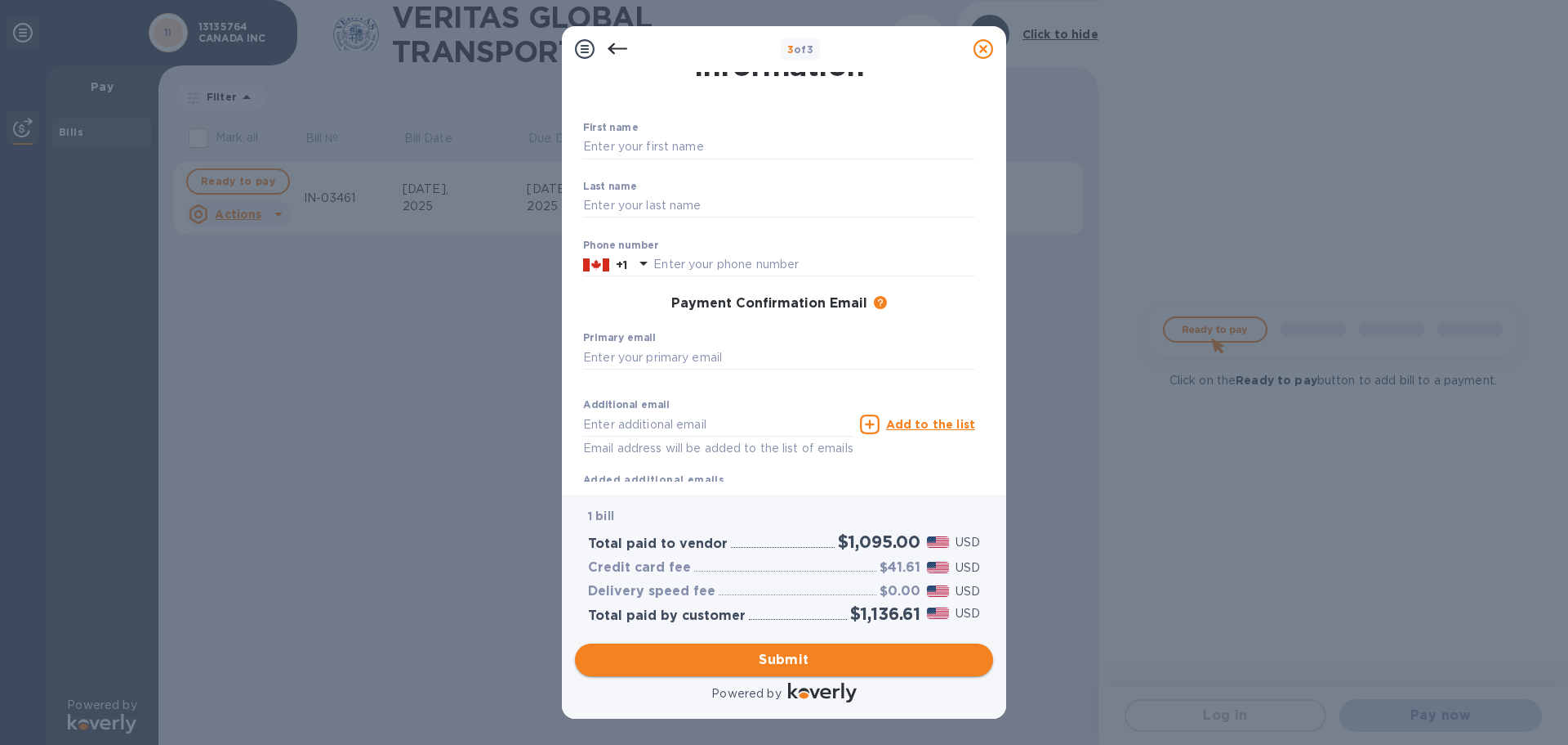
click at [841, 669] on button "Submit" at bounding box center [784, 659] width 419 height 33
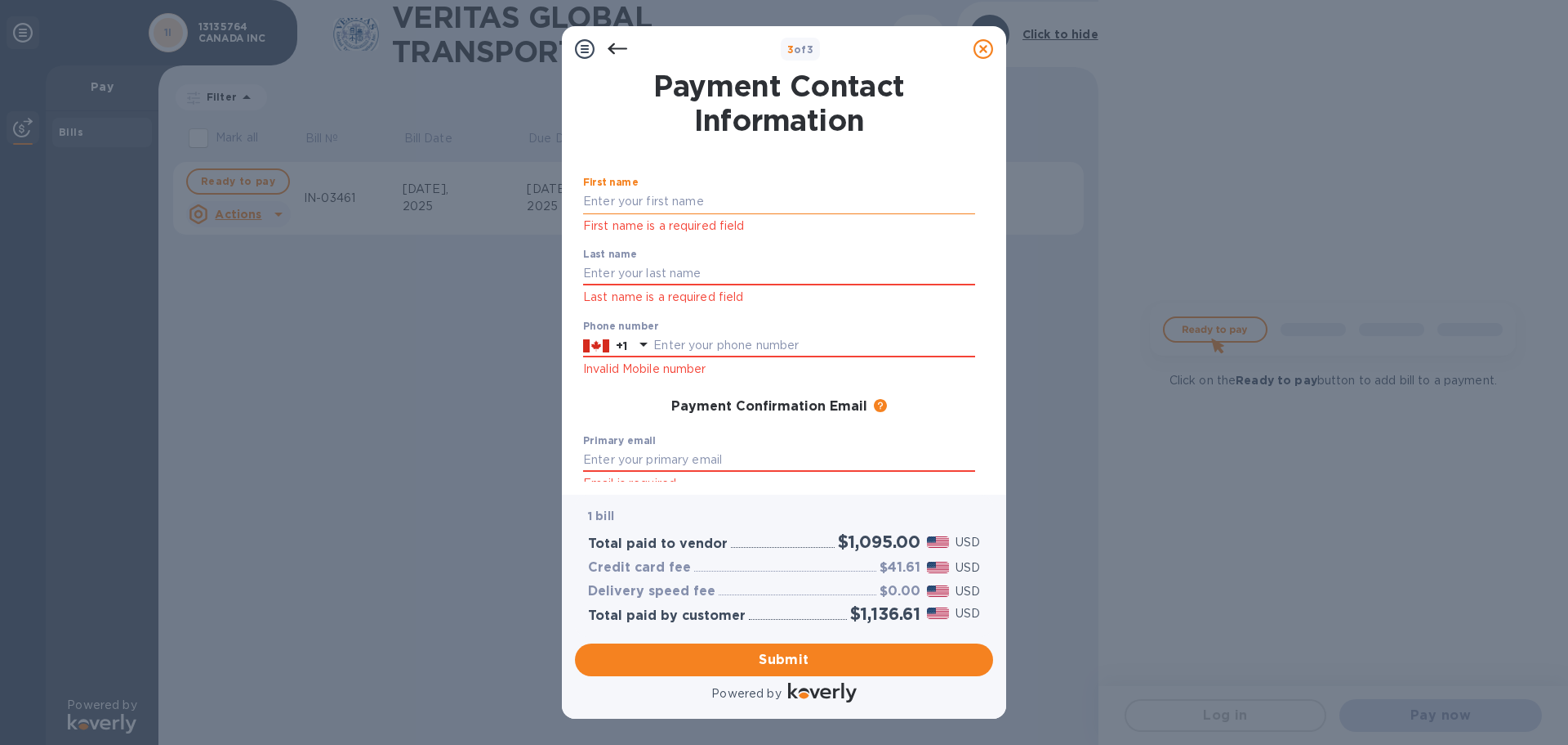
click at [741, 205] on input "text" at bounding box center [779, 202] width 392 height 24
type input "[PERSON_NAME]"
type input "5144638105"
type input "[EMAIL_ADDRESS][DOMAIN_NAME]"
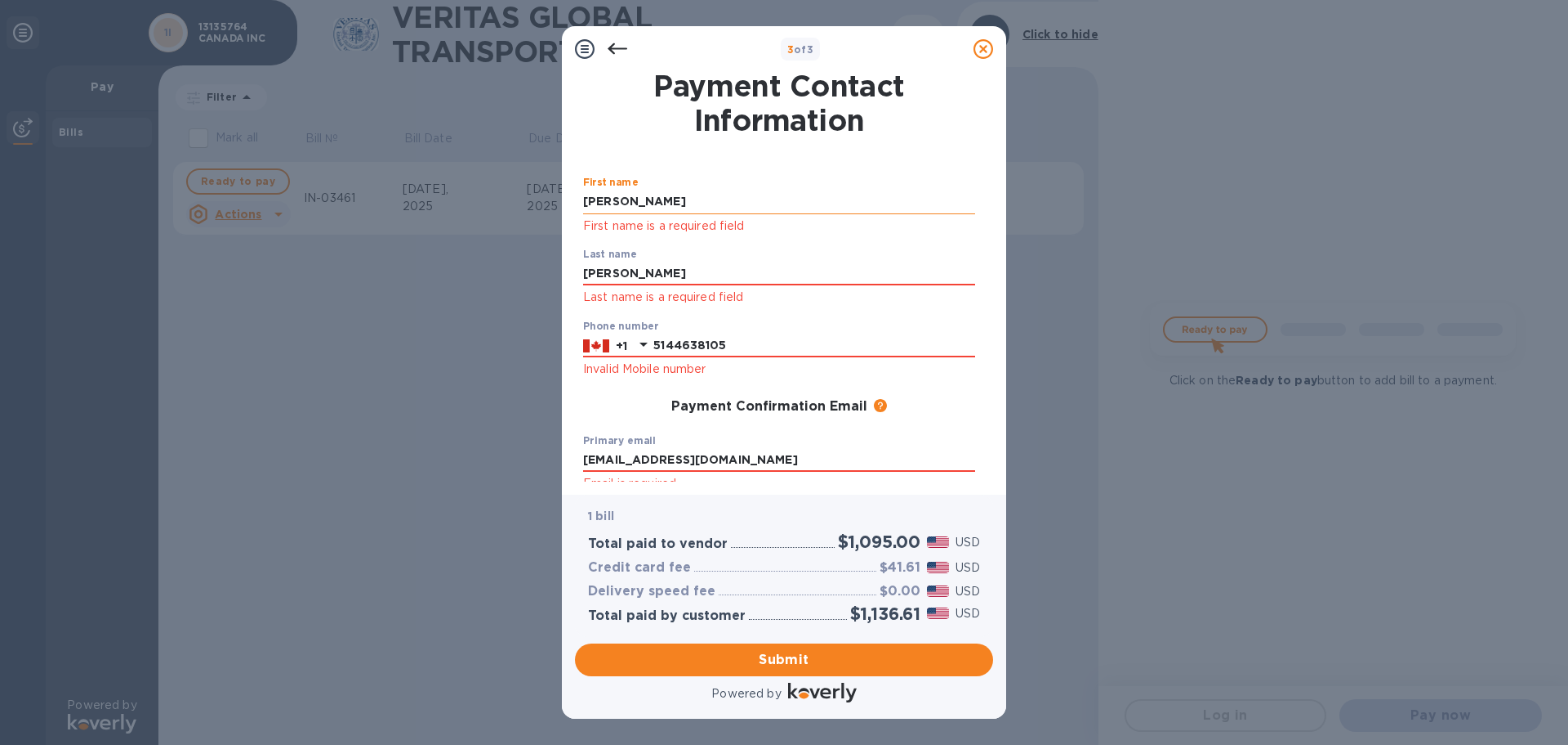
type input "[EMAIL_ADDRESS][DOMAIN_NAME]"
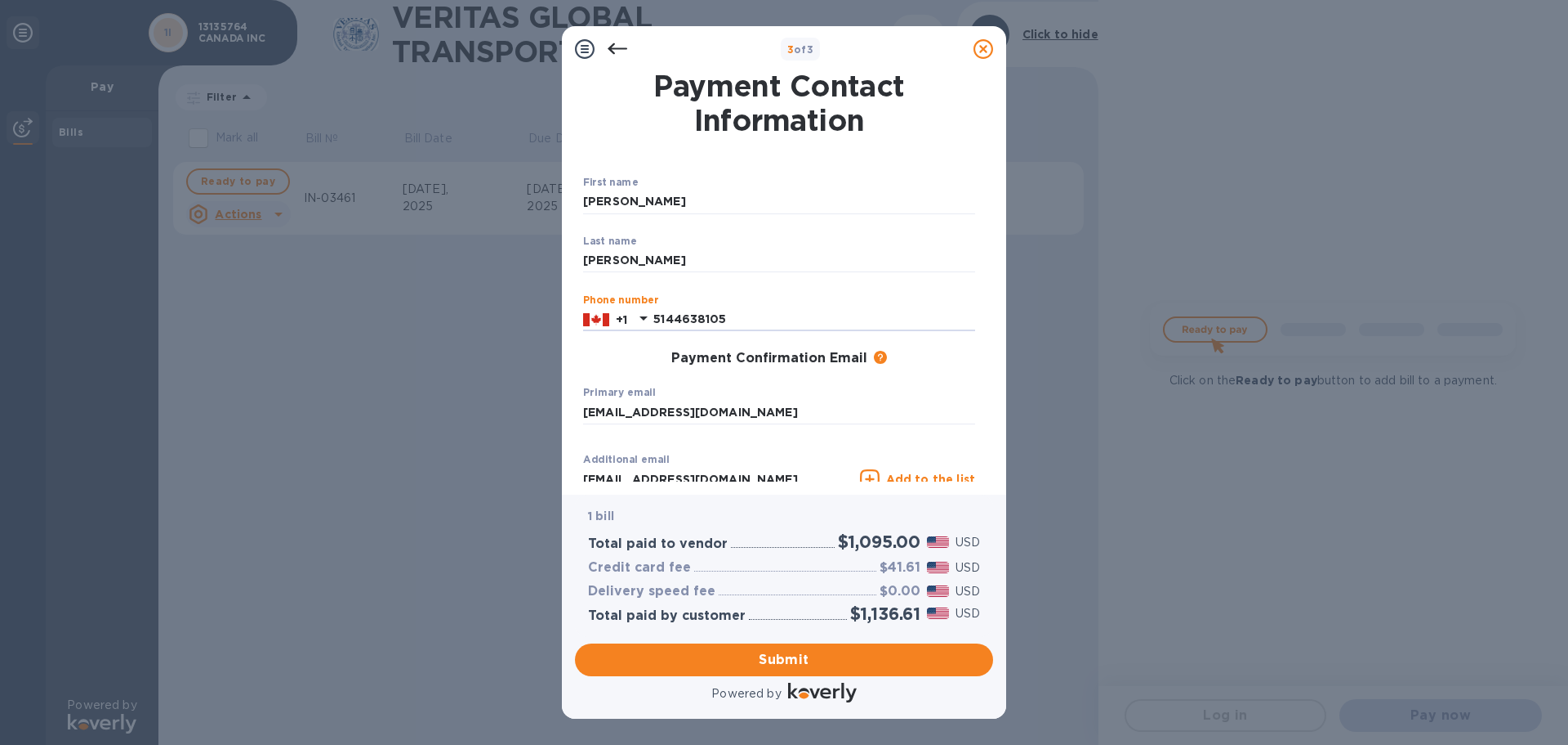
drag, startPoint x: 756, startPoint y: 348, endPoint x: 582, endPoint y: 335, distance: 174.5
click at [582, 335] on div "First name [PERSON_NAME] ​ Last name [PERSON_NAME] ​ Phone number [PHONE_NUMBER…" at bounding box center [780, 347] width 399 height 399
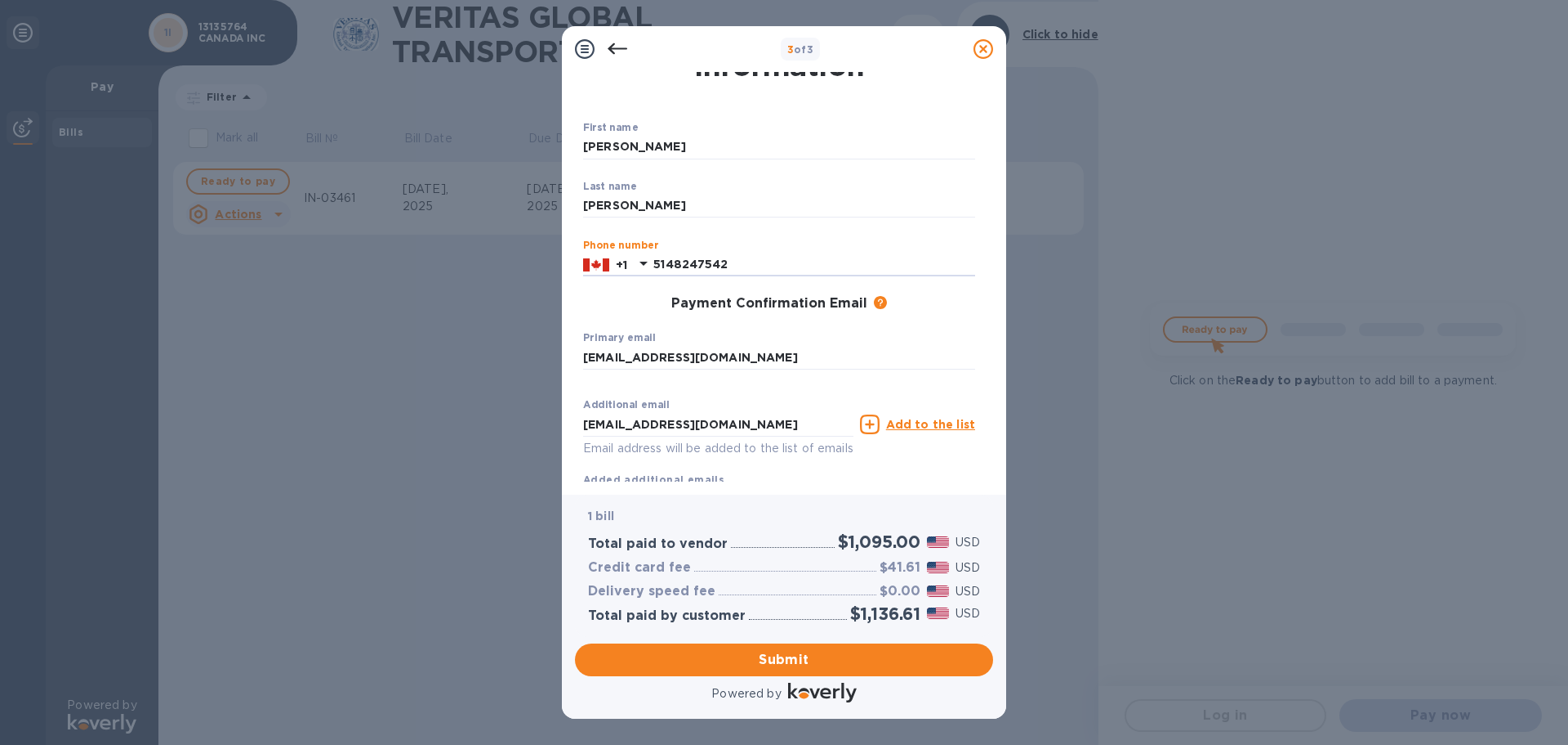
scroll to position [106, 0]
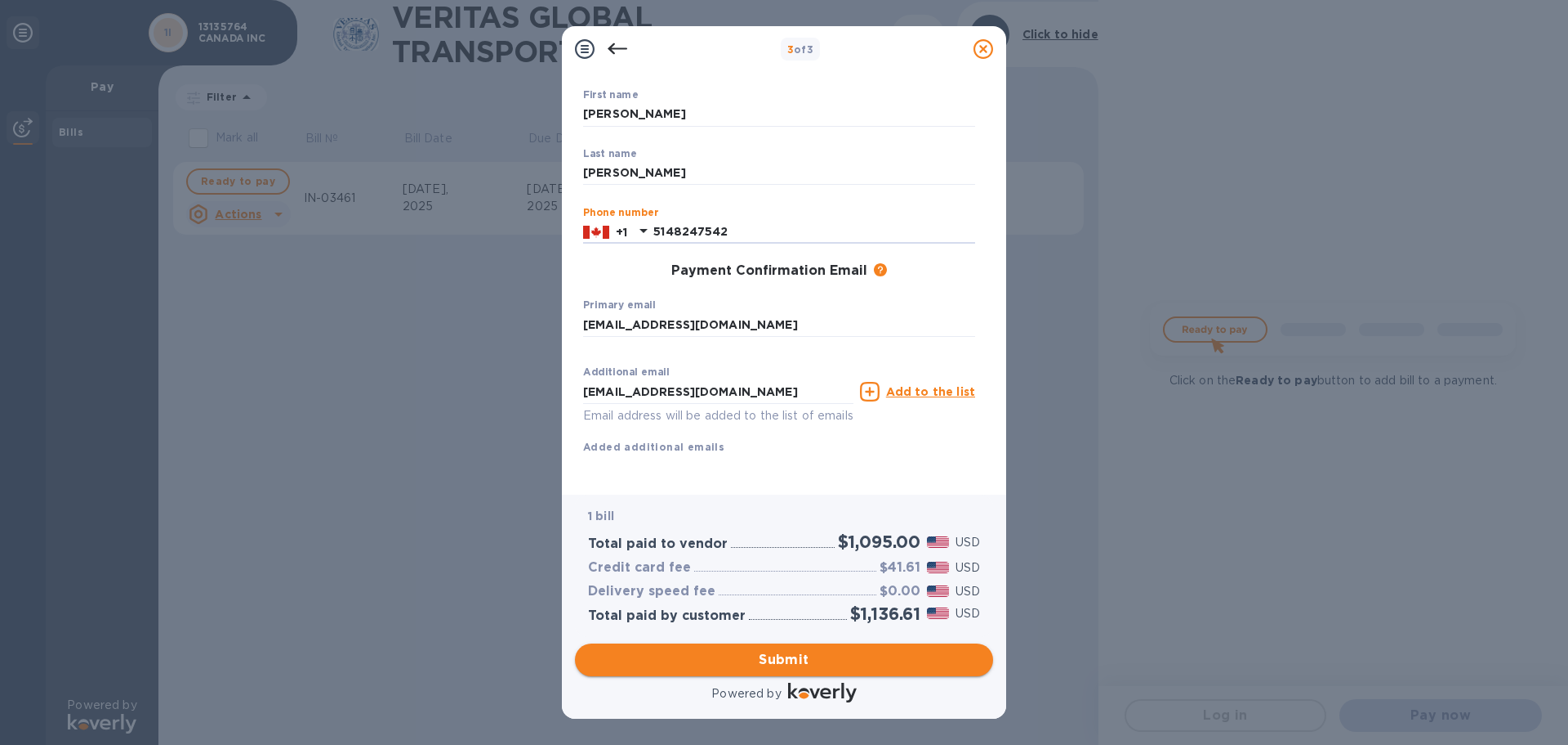
type input "5148247542"
click at [865, 669] on button "Submit" at bounding box center [784, 659] width 419 height 33
